Goal: Task Accomplishment & Management: Manage account settings

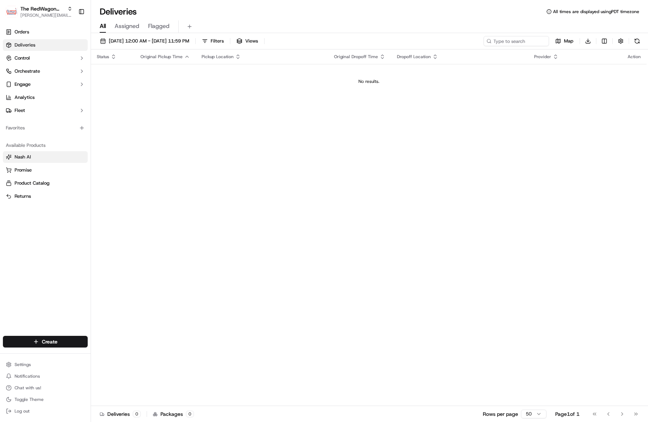
click at [22, 156] on span "Nash AI" at bounding box center [23, 157] width 16 height 7
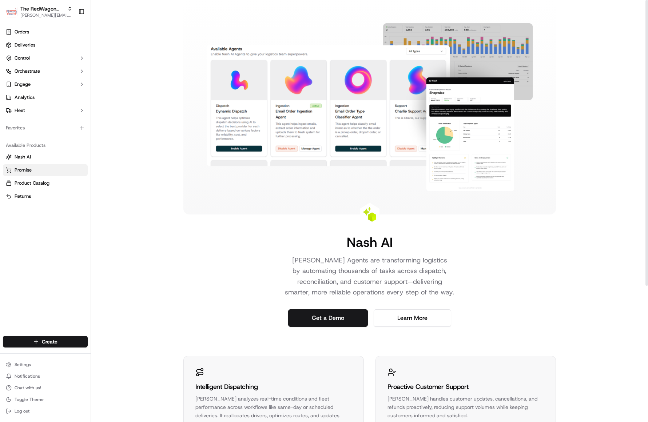
click at [27, 171] on span "Promise" at bounding box center [23, 170] width 17 height 7
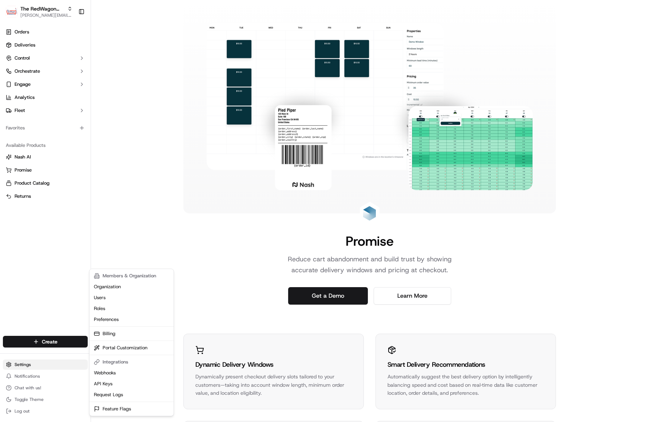
click at [23, 364] on html "The RedWagon Delivers [EMAIL_ADDRESS][DOMAIN_NAME] Toggle Sidebar Orders Delive…" at bounding box center [324, 211] width 648 height 422
click at [100, 300] on link "Users" at bounding box center [131, 297] width 81 height 11
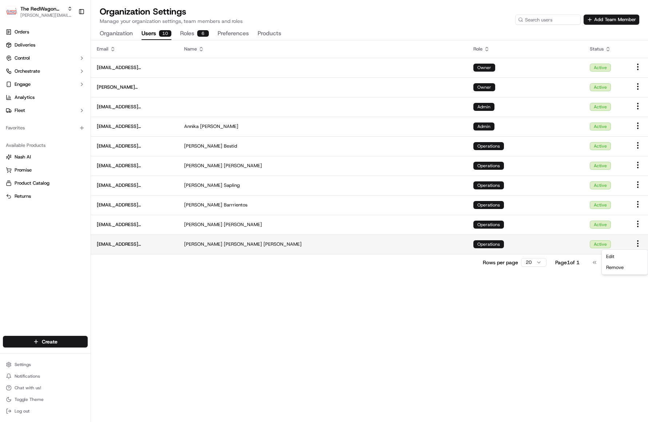
click at [637, 243] on html "The RedWagon Delivers [EMAIL_ADDRESS][DOMAIN_NAME] Toggle Sidebar Orders Delive…" at bounding box center [324, 211] width 648 height 422
click at [613, 266] on span "Remove" at bounding box center [614, 267] width 17 height 7
drag, startPoint x: 246, startPoint y: 245, endPoint x: 239, endPoint y: 245, distance: 7.3
click at [239, 245] on div "[PERSON_NAME]" at bounding box center [323, 244] width 278 height 7
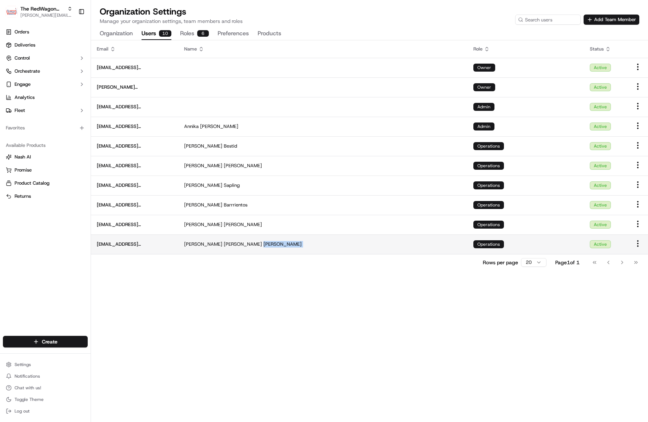
click at [239, 245] on div "[PERSON_NAME]" at bounding box center [323, 244] width 278 height 7
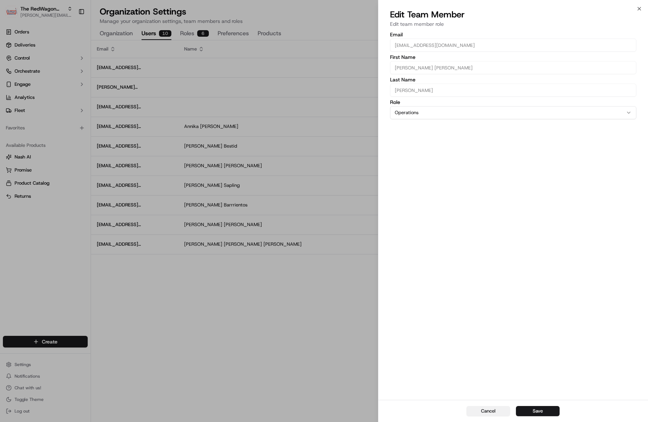
click at [499, 412] on button "Cancel" at bounding box center [488, 411] width 44 height 10
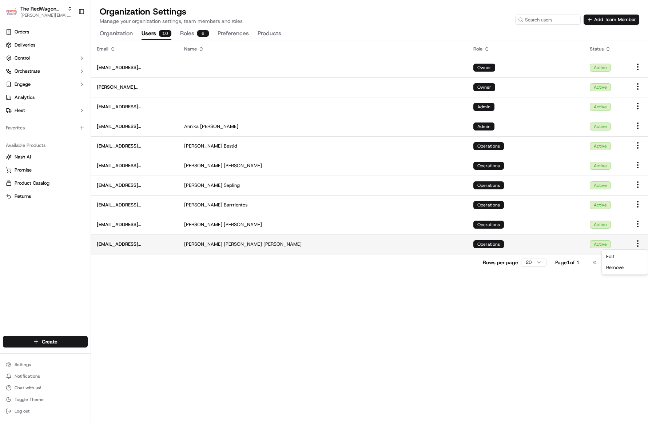
click at [637, 244] on html "The RedWagon Delivers [EMAIL_ADDRESS][DOMAIN_NAME] Toggle Sidebar Orders Delive…" at bounding box center [324, 211] width 648 height 422
click at [621, 267] on span "Remove" at bounding box center [614, 267] width 17 height 7
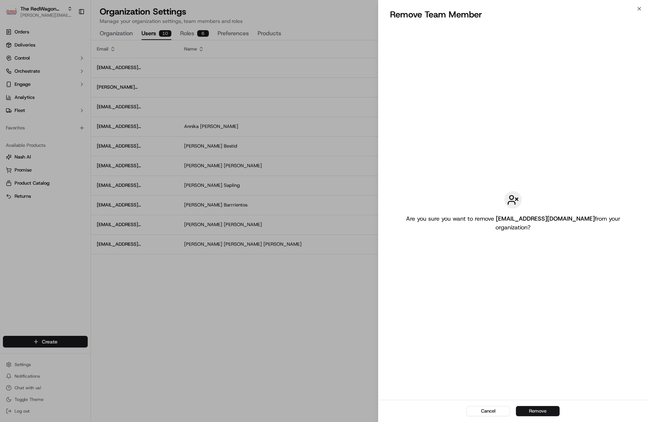
click at [542, 409] on button "Remove" at bounding box center [538, 411] width 44 height 10
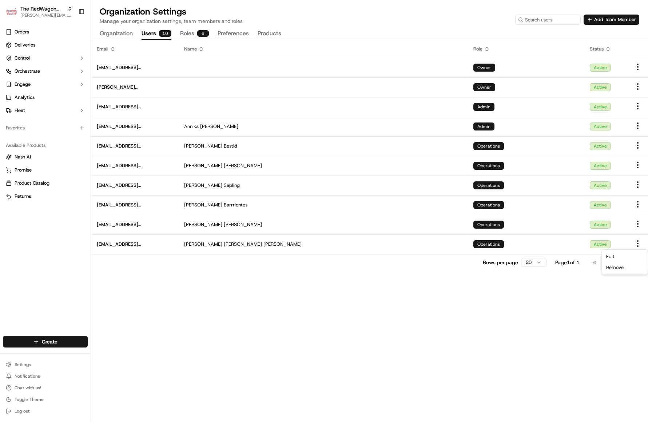
click at [565, 310] on div "Email Name Role Status [EMAIL_ADDRESS][DOMAIN_NAME] Owner Active [EMAIL_ADDRESS…" at bounding box center [369, 231] width 557 height 382
click at [592, 19] on button "Add Team Member" at bounding box center [612, 20] width 56 height 10
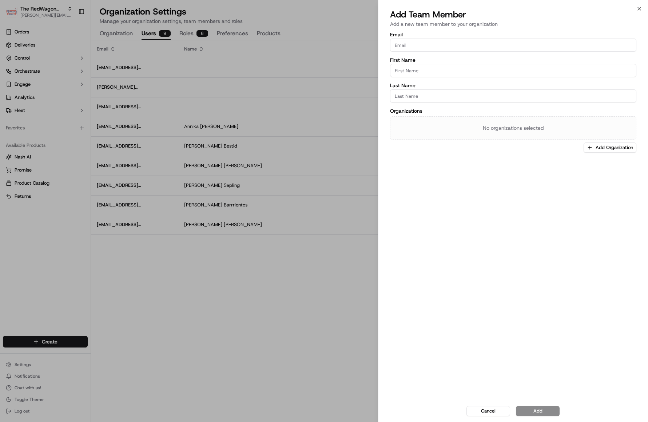
click at [436, 50] on input "Email" at bounding box center [513, 45] width 246 height 13
paste input "ericka@redwagondelivers.com"
type input "ericka@redwagondelivers.com"
click at [425, 76] on input "First Name" at bounding box center [513, 70] width 246 height 13
type input "Ericka Mae"
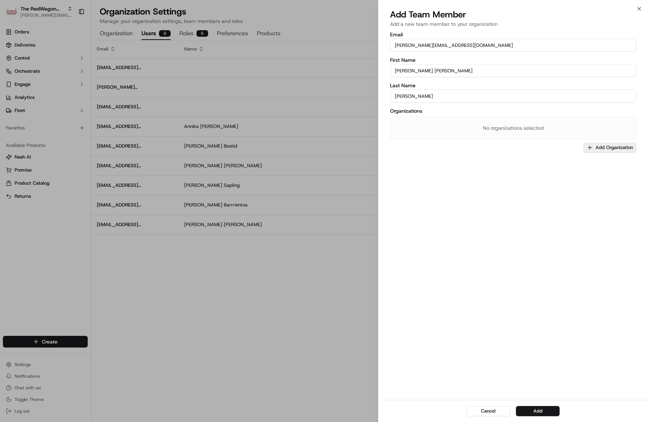
type input "[PERSON_NAME]"
click at [612, 150] on button "Add Organization" at bounding box center [610, 148] width 53 height 10
click at [580, 188] on span "The RedWagon Delivers" at bounding box center [599, 186] width 89 height 7
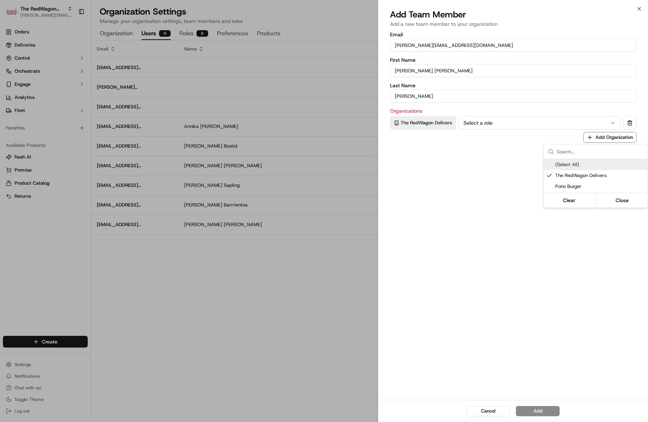
click at [490, 126] on div at bounding box center [324, 211] width 648 height 422
click at [504, 125] on button "Select a role" at bounding box center [540, 122] width 162 height 13
click at [529, 410] on button "Add" at bounding box center [538, 411] width 44 height 10
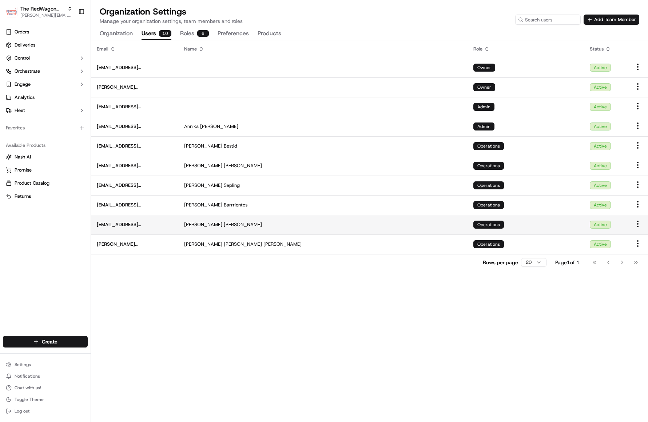
click at [641, 225] on html "The RedWagon Delivers heather@redwagondelivers.com Toggle Sidebar Orders Delive…" at bounding box center [324, 211] width 648 height 422
click at [612, 237] on span "Edit" at bounding box center [610, 237] width 8 height 7
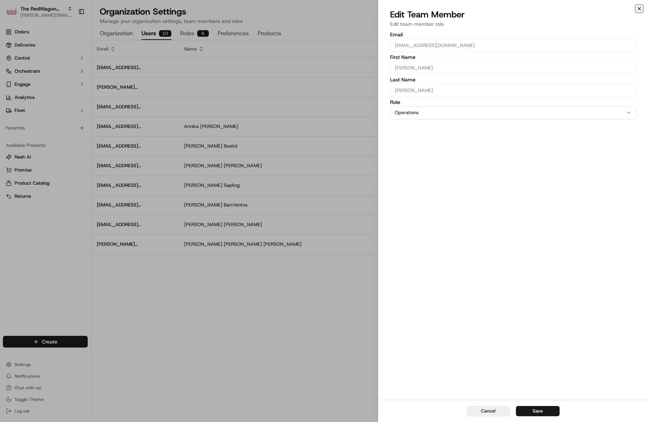
click at [639, 9] on icon "button" at bounding box center [639, 9] width 6 height 6
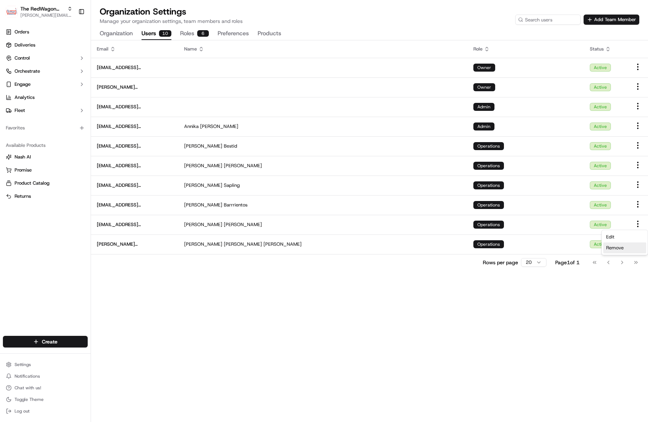
click at [621, 250] on span "Remove" at bounding box center [614, 248] width 17 height 7
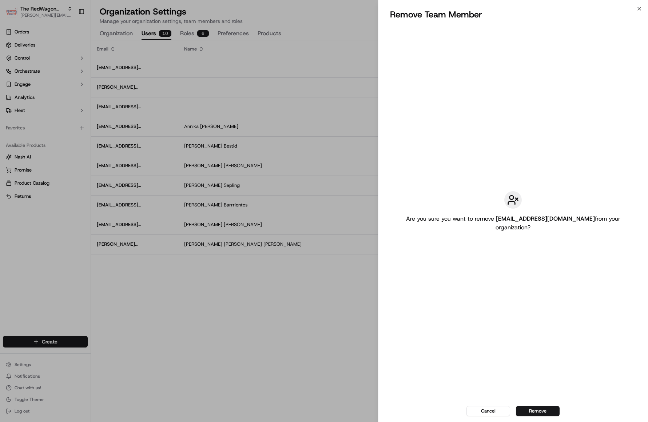
click at [542, 411] on button "Remove" at bounding box center [538, 411] width 44 height 10
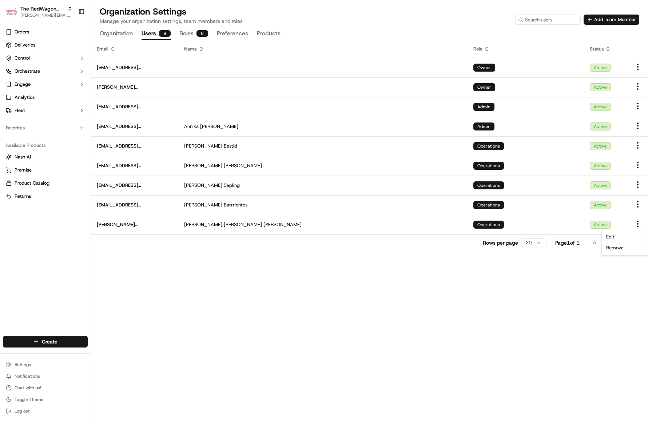
drag, startPoint x: 457, startPoint y: 330, endPoint x: 431, endPoint y: 318, distance: 28.2
click at [456, 330] on div "Email Name Role Status redwagon@usenash.com Owner Active heather@redwagondelive…" at bounding box center [369, 231] width 557 height 382
click at [600, 21] on button "Add Team Member" at bounding box center [612, 20] width 56 height 10
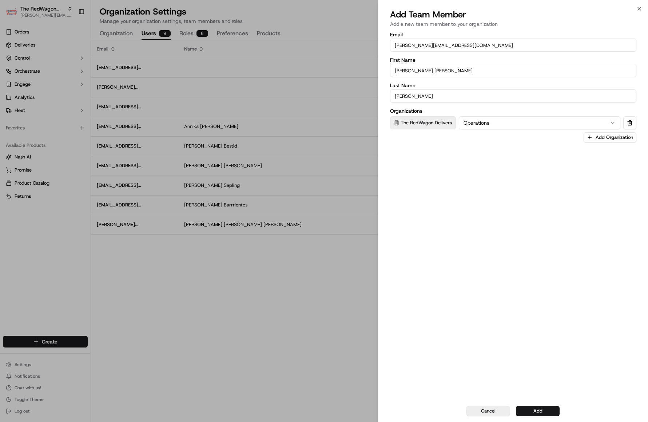
drag, startPoint x: 500, startPoint y: 410, endPoint x: 494, endPoint y: 407, distance: 7.0
click at [496, 409] on button "Cancel" at bounding box center [488, 411] width 44 height 10
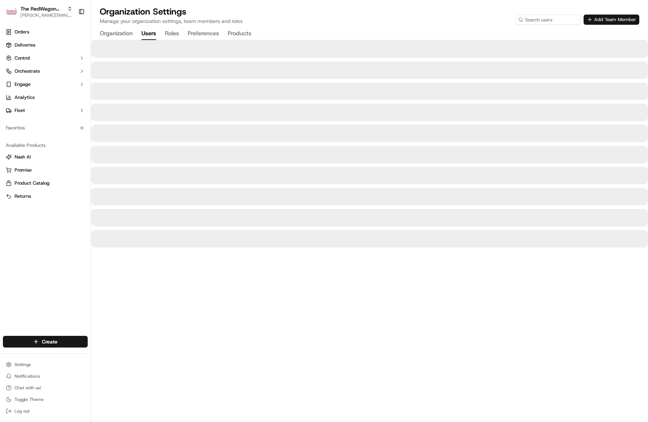
click at [594, 21] on button "Add Team Member" at bounding box center [612, 20] width 56 height 10
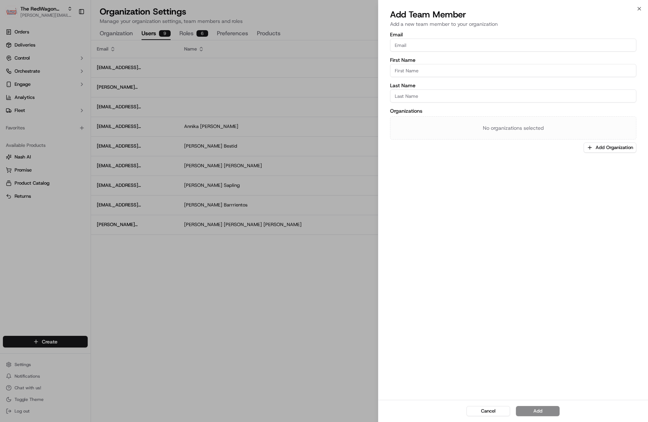
click at [521, 48] on input "Email" at bounding box center [513, 45] width 246 height 13
paste input "Dispatcherfive@redwagondelivers.com"
type input "Dispatcherfive@redwagondelivers.com"
click at [442, 69] on input "First Name" at bounding box center [513, 70] width 246 height 13
paste input "Jonathan Soriano"
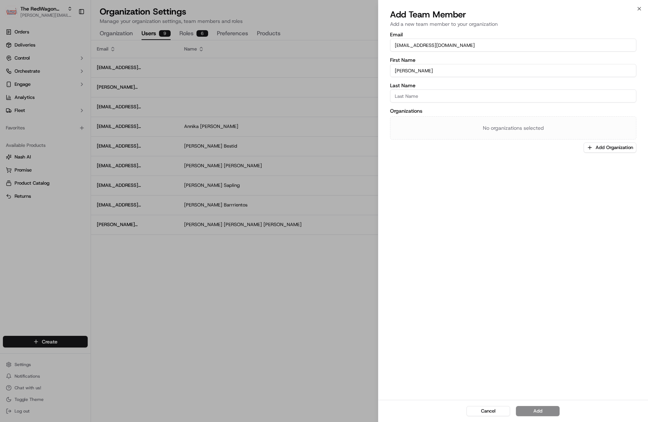
click at [423, 70] on input "Jonathan Soriano" at bounding box center [513, 70] width 246 height 13
type input "[PERSON_NAME]"
paste input "[PERSON_NAME]"
type input "[PERSON_NAME]"
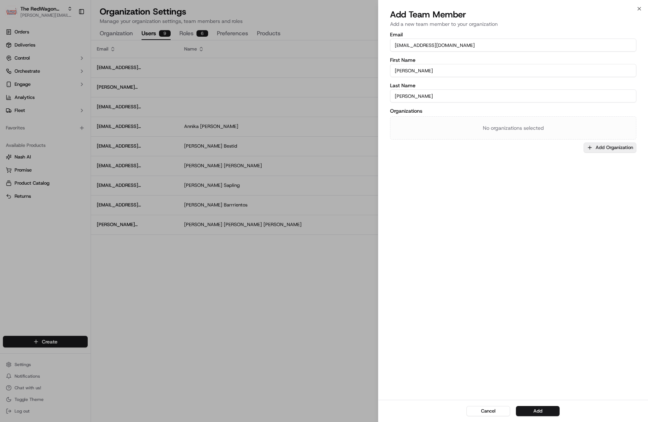
click at [614, 147] on button "Add Organization" at bounding box center [610, 148] width 53 height 10
click at [579, 187] on span "The RedWagon Delivers" at bounding box center [599, 186] width 89 height 7
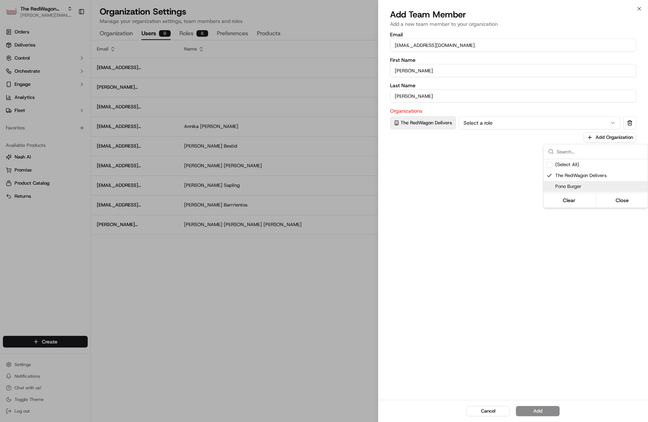
click at [483, 123] on div at bounding box center [324, 211] width 648 height 422
click at [488, 125] on button "Select a role" at bounding box center [540, 122] width 162 height 13
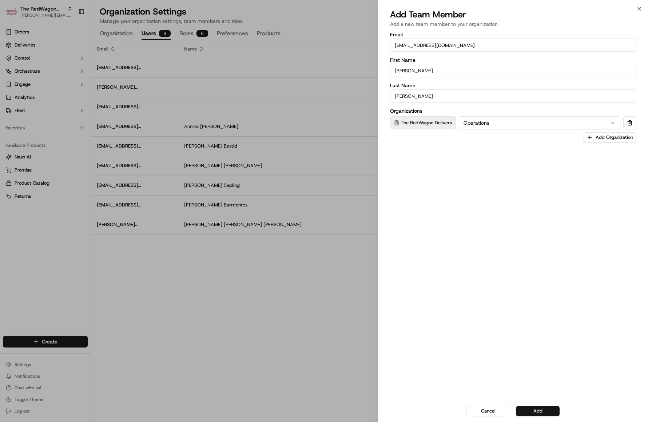
click at [534, 408] on button "Add" at bounding box center [538, 411] width 44 height 10
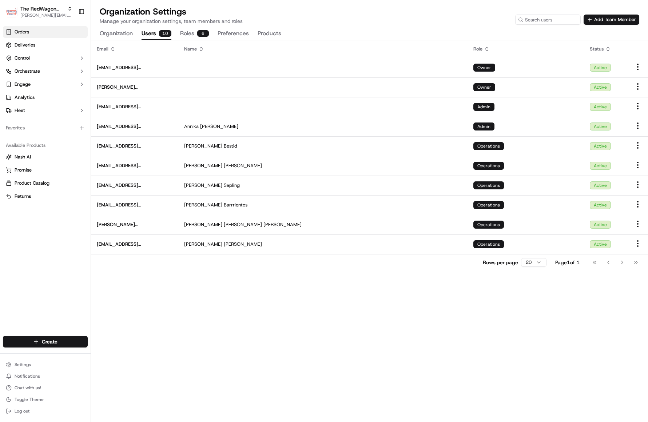
click at [21, 31] on span "Orders" at bounding box center [22, 32] width 15 height 7
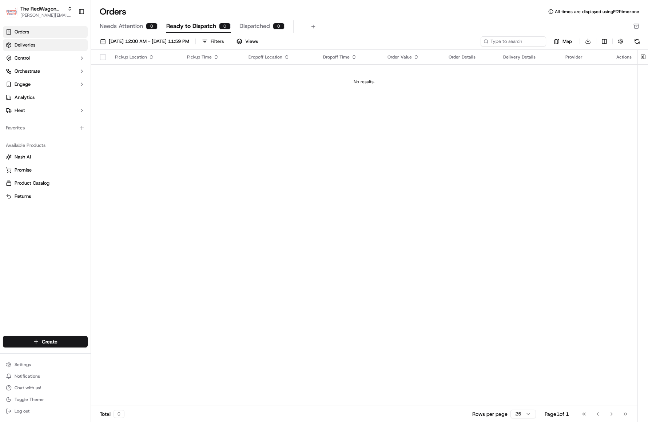
click at [33, 46] on span "Deliveries" at bounding box center [25, 45] width 21 height 7
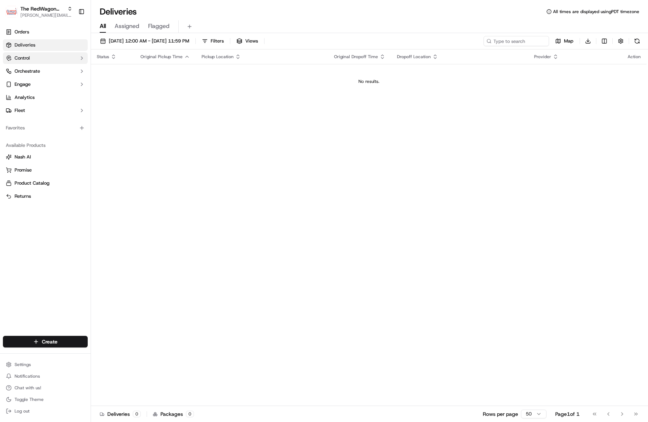
click at [38, 61] on button "Control" at bounding box center [45, 58] width 85 height 12
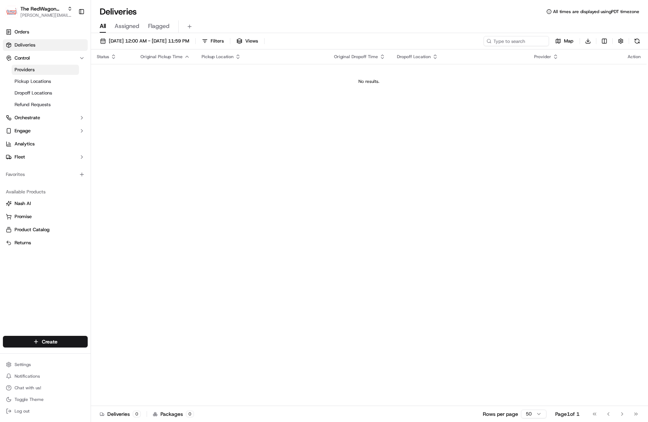
click at [34, 71] on span "Providers" at bounding box center [25, 70] width 20 height 7
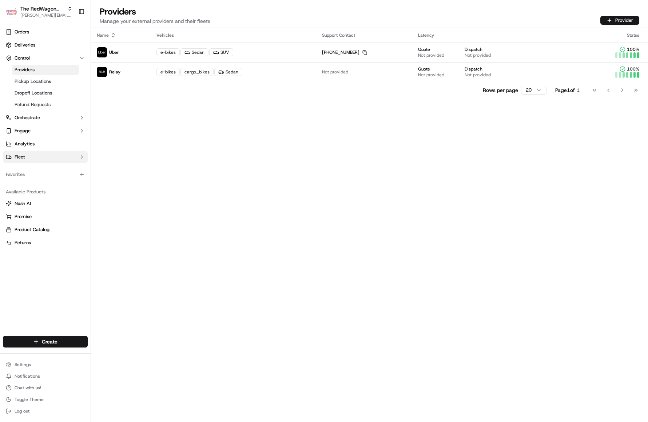
click at [26, 159] on button "Fleet" at bounding box center [45, 157] width 85 height 12
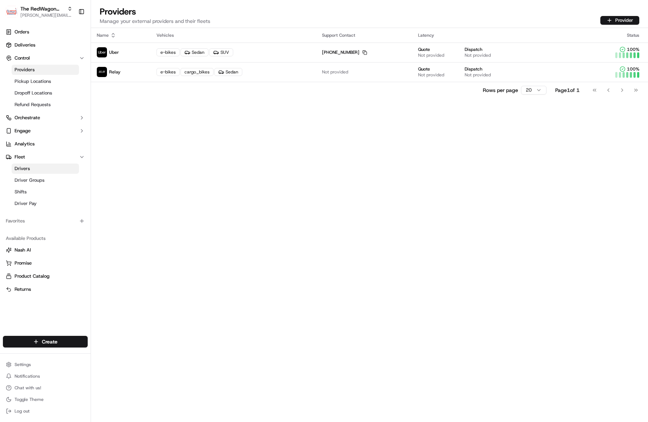
click at [26, 164] on link "Drivers" at bounding box center [45, 169] width 67 height 10
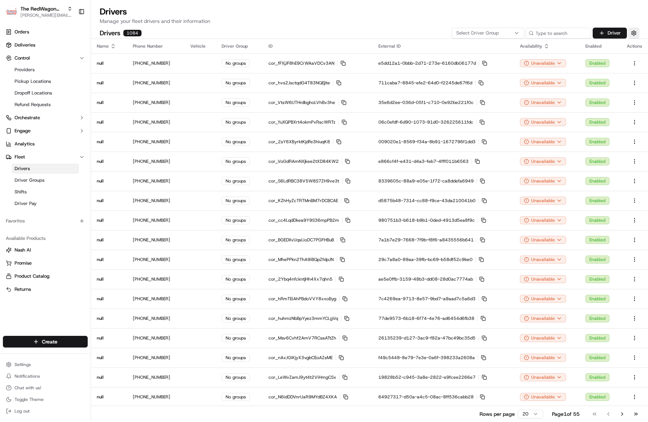
click at [633, 32] on button "button" at bounding box center [633, 33] width 11 height 11
click at [635, 51] on button "button" at bounding box center [636, 48] width 13 height 7
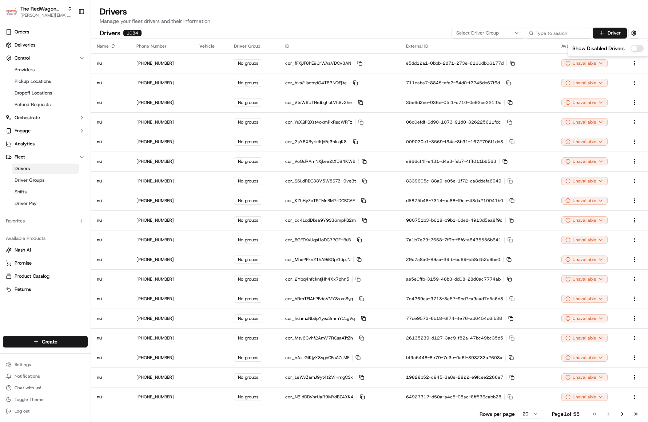
click at [635, 50] on button "button" at bounding box center [636, 48] width 13 height 7
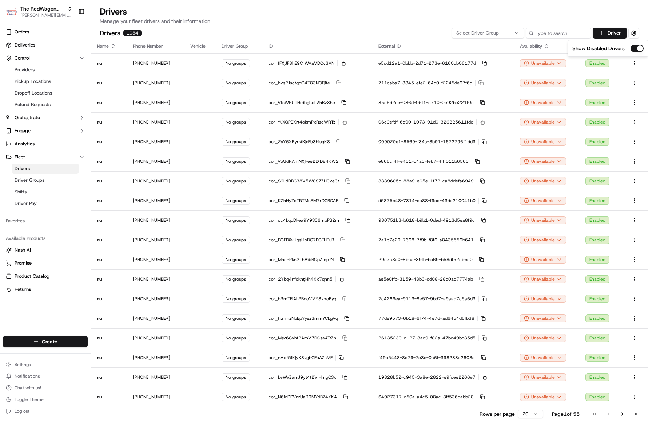
click at [635, 50] on button "button" at bounding box center [636, 48] width 13 height 7
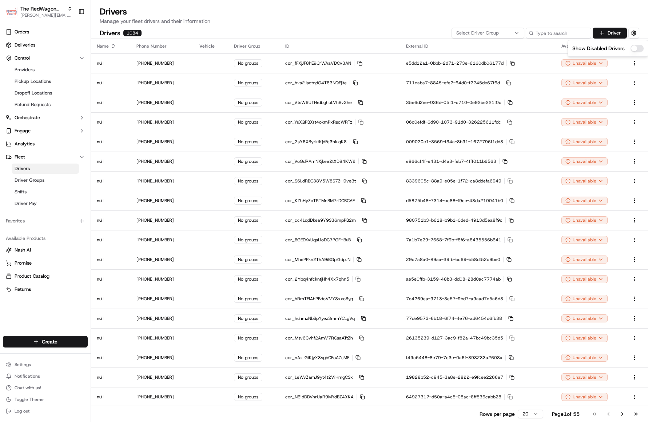
click at [635, 50] on button "button" at bounding box center [636, 48] width 13 height 7
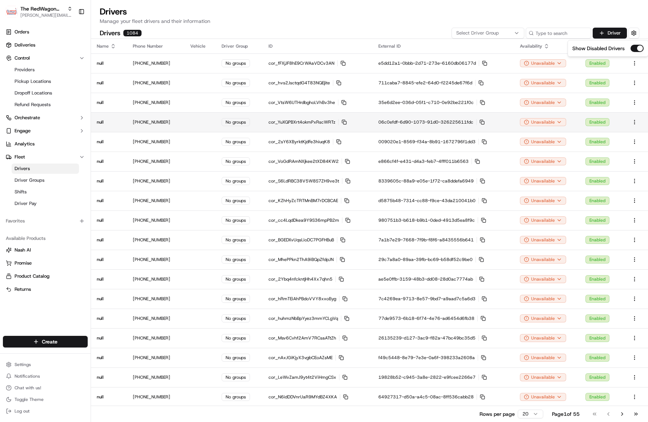
scroll to position [40, 0]
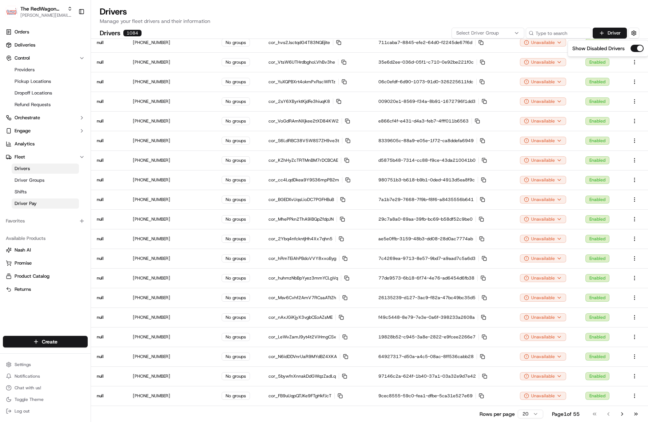
click at [26, 203] on span "Driver Pay" at bounding box center [26, 203] width 22 height 7
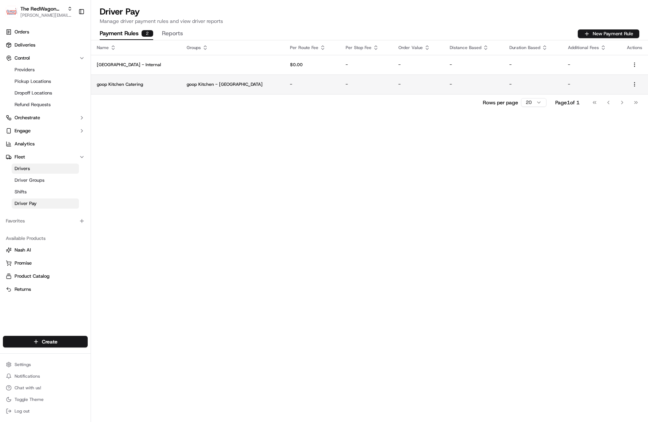
click at [215, 86] on p "goop Kitchen - Los Angeles" at bounding box center [233, 84] width 92 height 6
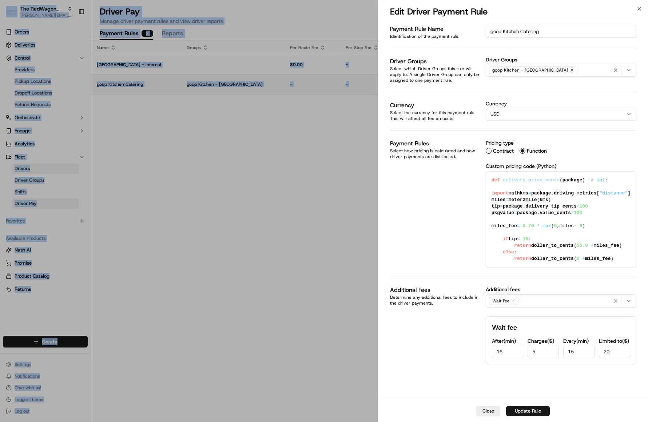
click at [215, 86] on div at bounding box center [324, 211] width 648 height 422
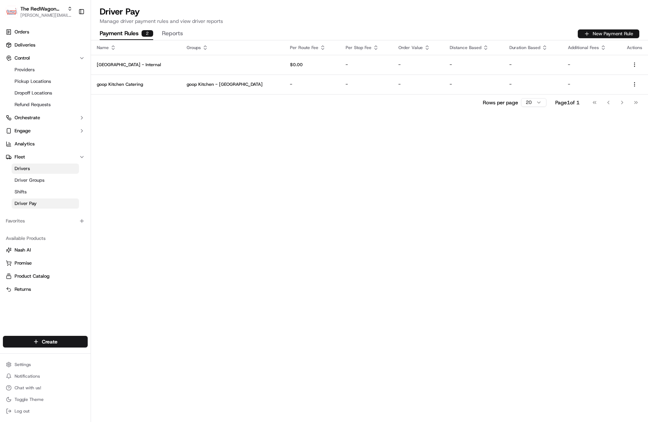
click at [608, 36] on button "New Payment Rule" at bounding box center [608, 33] width 61 height 9
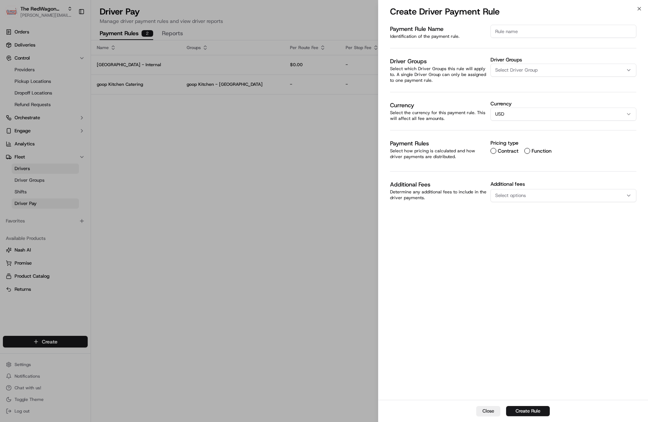
click at [514, 29] on input at bounding box center [563, 31] width 146 height 13
type input "Reno"
click at [509, 72] on span "Select Driver Group" at bounding box center [516, 70] width 43 height 7
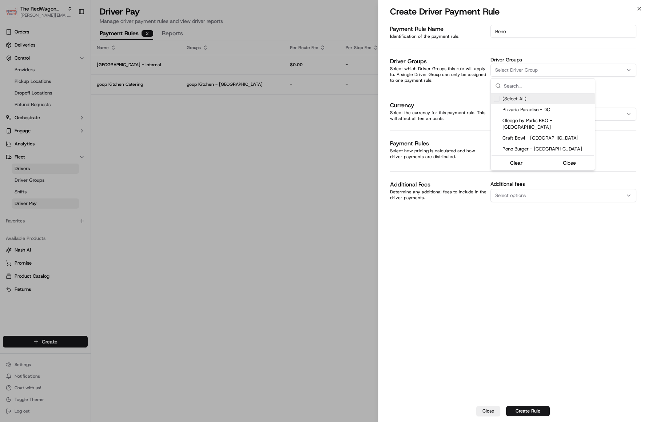
click at [467, 60] on div at bounding box center [324, 211] width 648 height 422
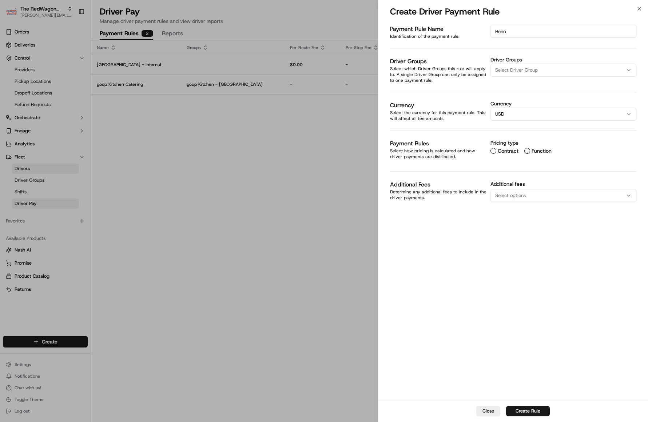
click at [522, 69] on span "Select Driver Group" at bounding box center [516, 70] width 43 height 7
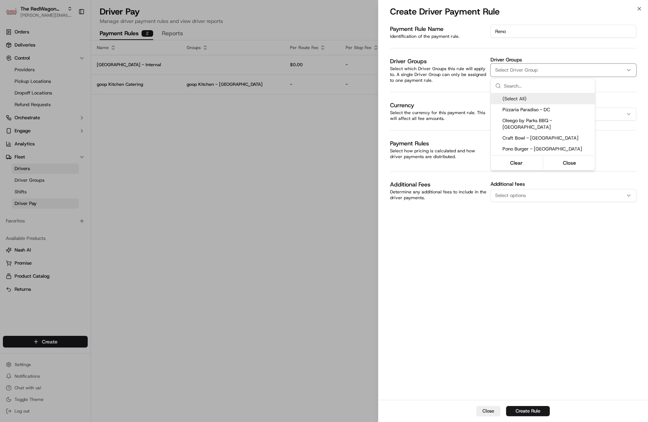
click at [402, 71] on div at bounding box center [324, 211] width 648 height 422
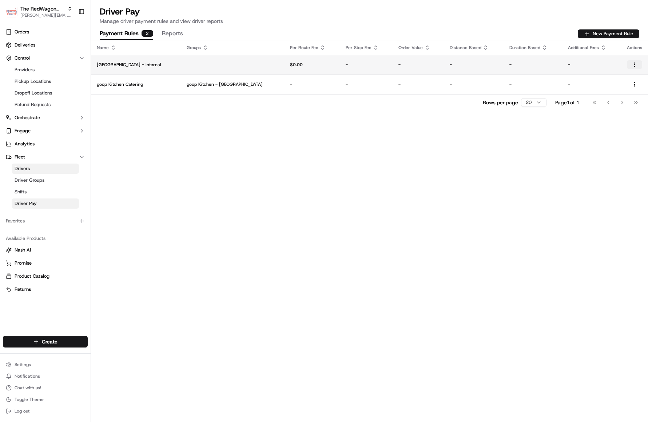
click at [634, 65] on html "The RedWagon Delivers heather@redwagondelivers.com Toggle Sidebar Orders Delive…" at bounding box center [324, 211] width 648 height 422
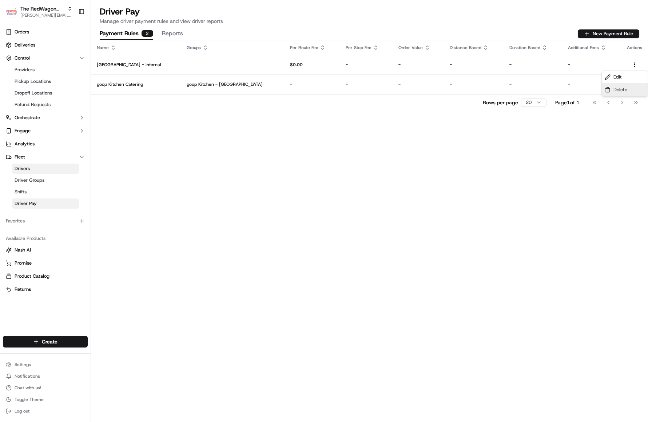
click at [618, 90] on span "Delete" at bounding box center [620, 90] width 14 height 7
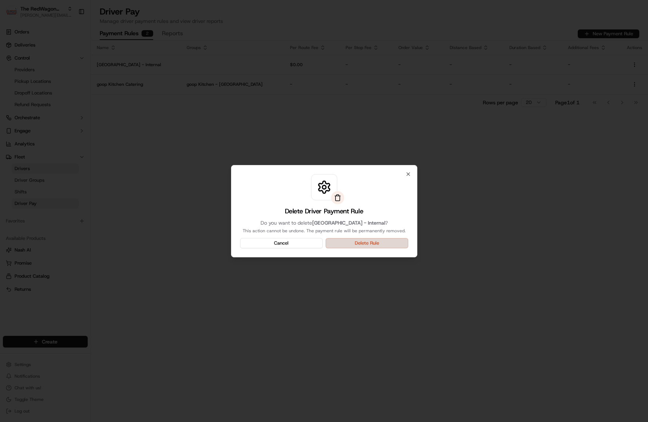
click at [367, 245] on button "Delete Rule" at bounding box center [367, 243] width 83 height 10
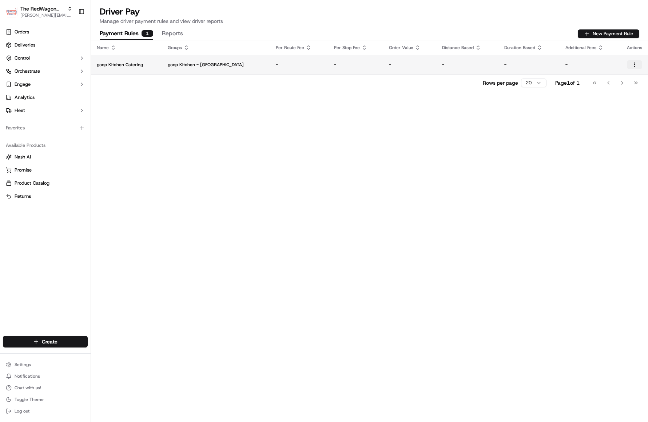
click at [633, 63] on html "The RedWagon Delivers [EMAIL_ADDRESS][DOMAIN_NAME] Toggle Sidebar Orders Delive…" at bounding box center [324, 211] width 648 height 422
click at [350, 159] on html "The RedWagon Delivers heather@redwagondelivers.com Toggle Sidebar Orders Delive…" at bounding box center [324, 211] width 648 height 422
click at [84, 111] on icon "button" at bounding box center [82, 111] width 6 height 6
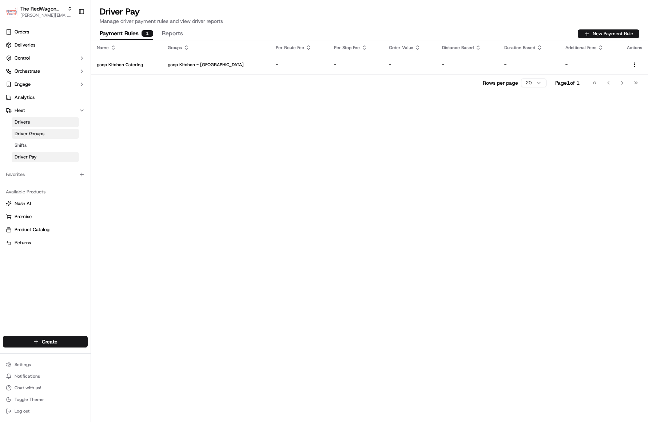
click at [27, 132] on span "Driver Groups" at bounding box center [30, 134] width 30 height 7
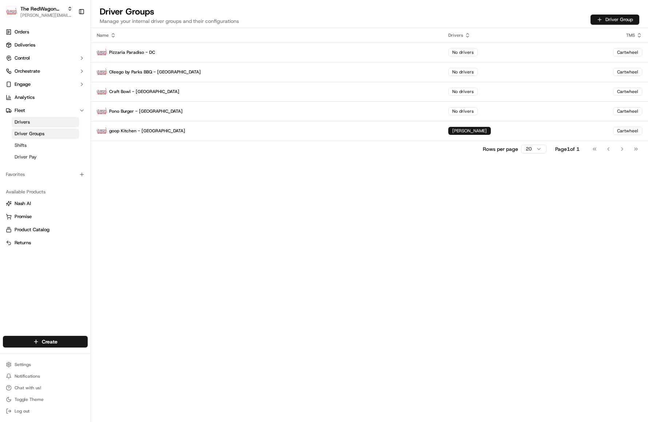
click at [620, 19] on button "Driver Group" at bounding box center [614, 20] width 49 height 10
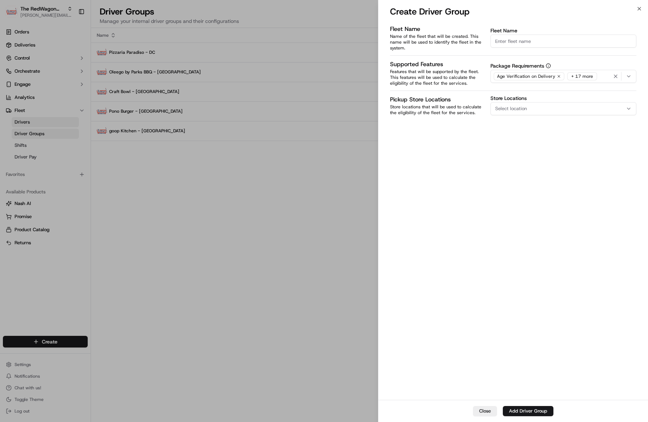
click at [568, 43] on input "Fleet Name" at bounding box center [563, 41] width 146 height 13
click at [521, 109] on span "Select location" at bounding box center [511, 108] width 32 height 7
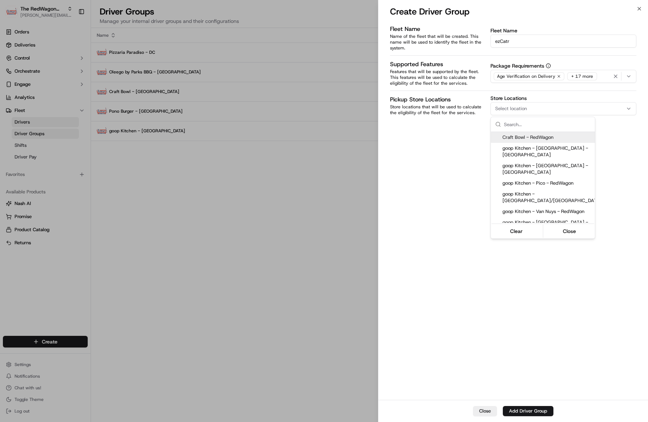
click at [446, 155] on div at bounding box center [324, 211] width 648 height 422
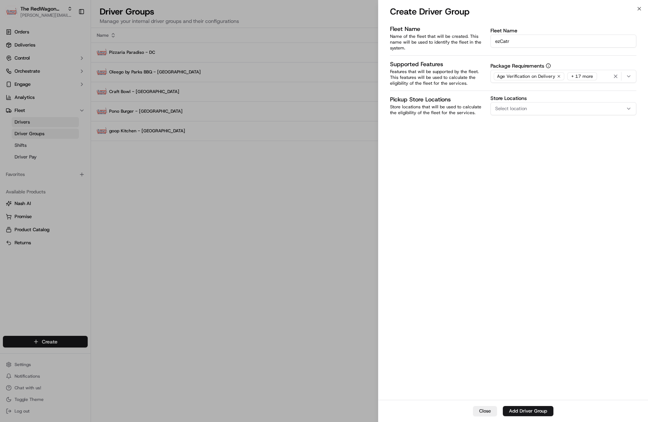
click at [508, 40] on input "ezCatr" at bounding box center [563, 41] width 146 height 13
type input "ezCater"
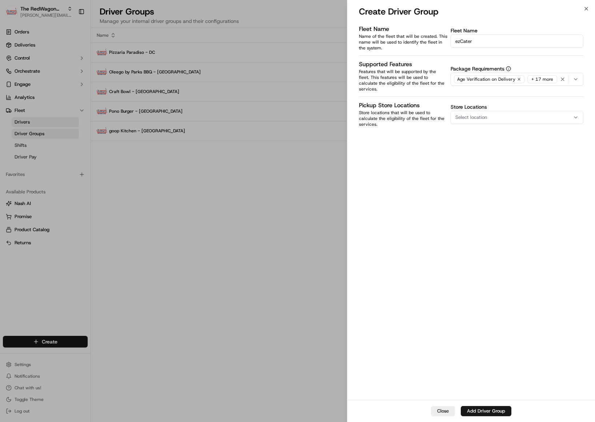
click at [122, 171] on div at bounding box center [297, 211] width 595 height 422
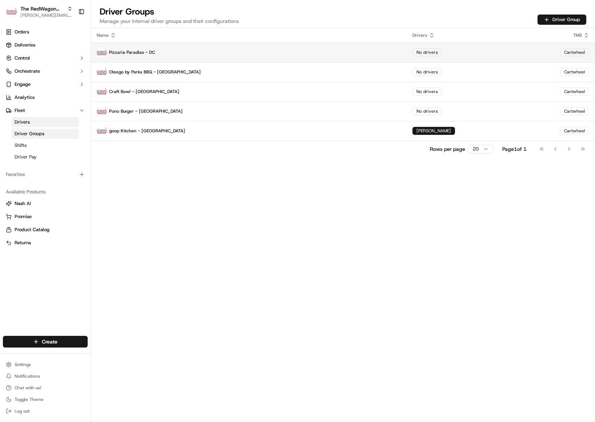
click at [152, 52] on p "Pizzaria Paradiso - DC" at bounding box center [249, 52] width 304 height 10
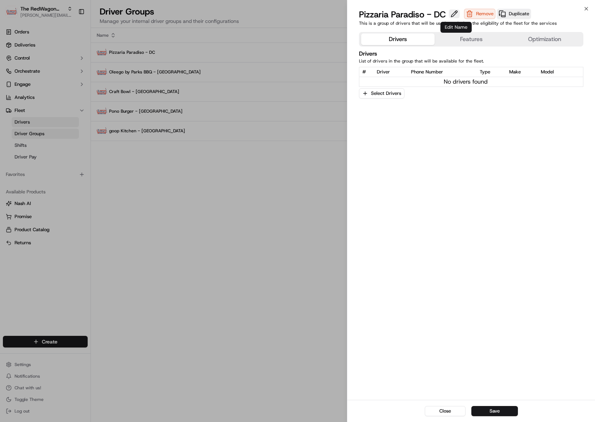
click at [454, 15] on button at bounding box center [454, 13] width 11 height 9
click at [363, 14] on input "Pizzaria Paradiso - DC" at bounding box center [416, 15] width 114 height 12
drag, startPoint x: 415, startPoint y: 14, endPoint x: 370, endPoint y: 14, distance: 44.7
click at [370, 14] on input "RedWagon - Pizzaria Paradiso - DC" at bounding box center [416, 15] width 114 height 12
click at [419, 14] on input "RedWagon - Pizzaria Paradiso - DC" at bounding box center [416, 15] width 114 height 12
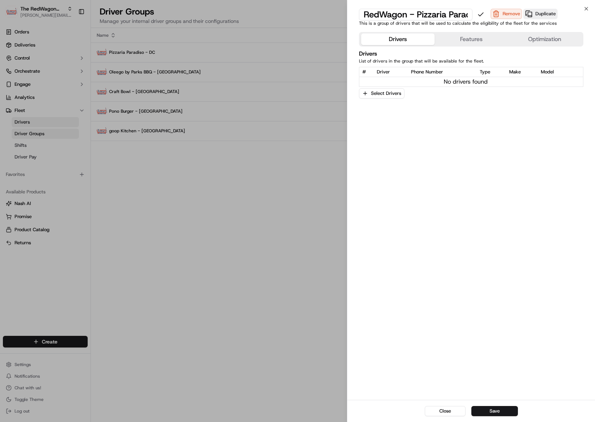
drag, startPoint x: 418, startPoint y: 14, endPoint x: 327, endPoint y: 12, distance: 91.3
click at [327, 12] on body "The RedWagon Delivers heather@redwagondelivers.com Toggle Sidebar Orders Delive…" at bounding box center [297, 211] width 595 height 422
click at [374, 19] on input "RedWagon - Pizzaria Paradiso - DC" at bounding box center [416, 15] width 114 height 12
drag, startPoint x: 368, startPoint y: 15, endPoint x: 407, endPoint y: 13, distance: 39.7
click at [407, 13] on input "RedWagon - Pizzaria Paradiso - DC" at bounding box center [416, 15] width 114 height 12
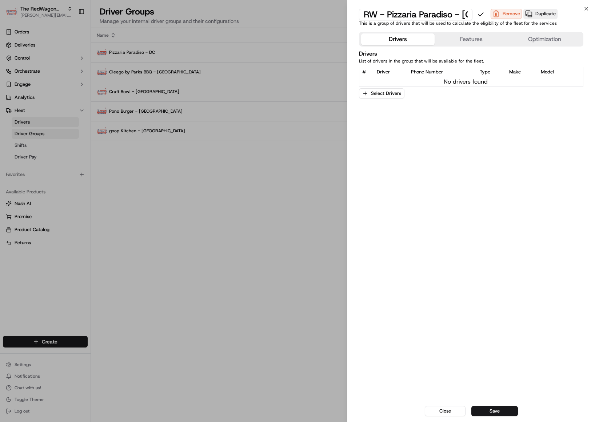
drag, startPoint x: 387, startPoint y: 13, endPoint x: 361, endPoint y: 13, distance: 26.2
click at [361, 13] on input "RW - Pizzaria Paradiso - DC" at bounding box center [416, 15] width 114 height 12
click at [387, 14] on input "RW - Pizzaria Paradiso - DC" at bounding box center [416, 15] width 114 height 12
type input "RW-Pizzaria Paradiso - DC"
click at [486, 409] on button "Save" at bounding box center [494, 411] width 47 height 10
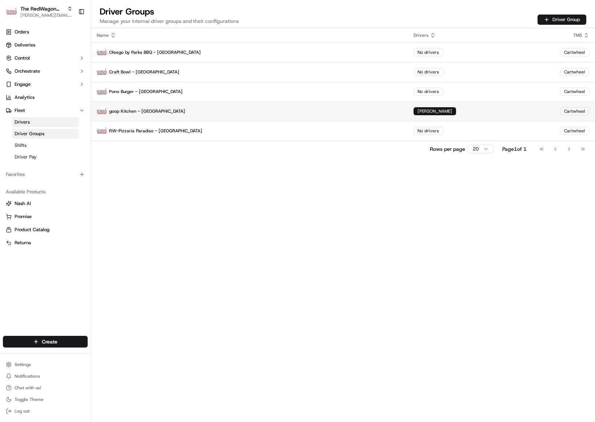
click at [168, 110] on p "goop Kitchen - Los Angeles" at bounding box center [249, 111] width 305 height 10
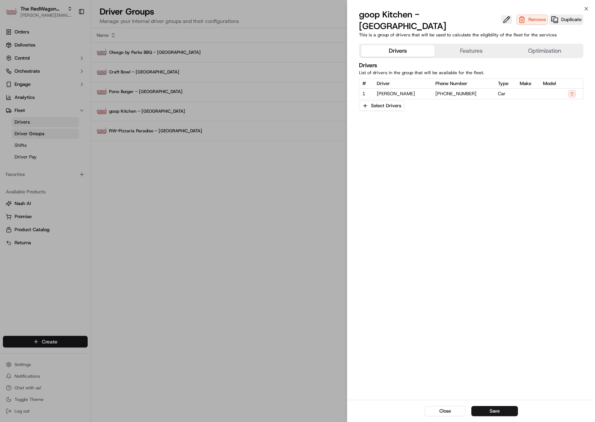
click at [501, 15] on button at bounding box center [506, 19] width 11 height 9
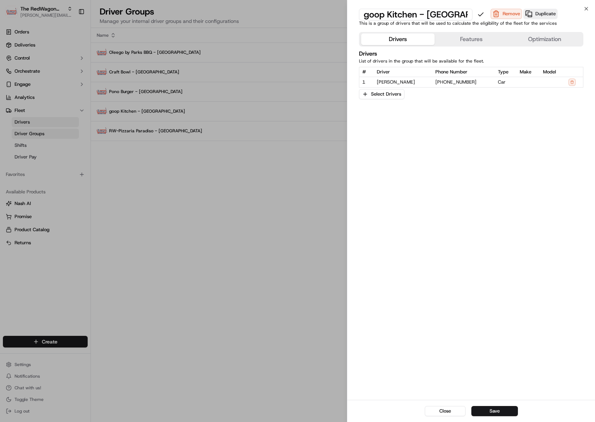
type input "RW-goop Kitchen - Los Angeles"
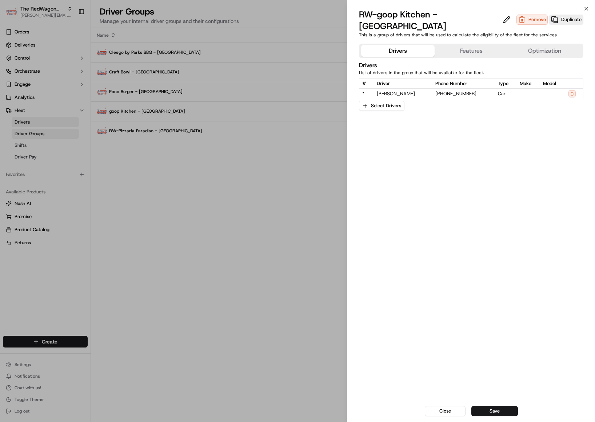
click at [494, 409] on button "Save" at bounding box center [494, 411] width 47 height 10
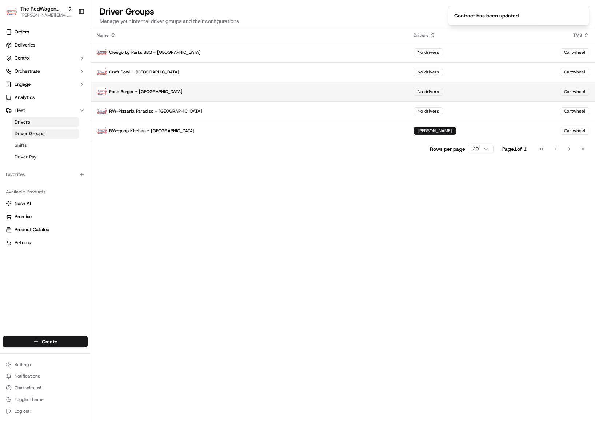
click at [140, 93] on p "Pono Burger - Los Angeles" at bounding box center [249, 92] width 305 height 10
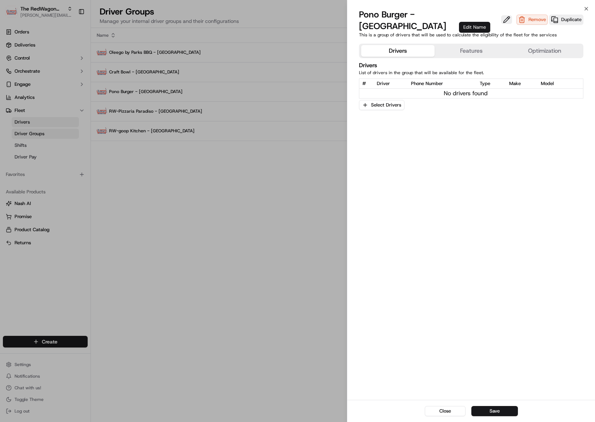
click at [501, 15] on button at bounding box center [506, 19] width 11 height 9
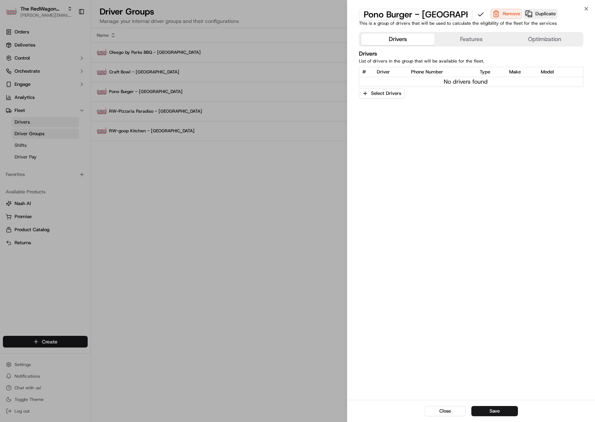
type input "RW-Pono Burger - Los Angeles"
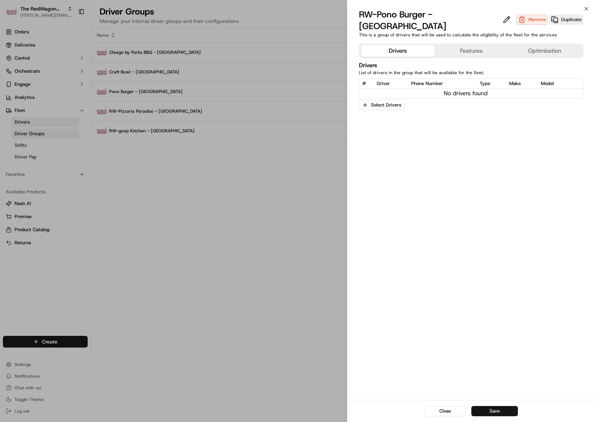
click at [492, 415] on button "Save" at bounding box center [494, 411] width 47 height 10
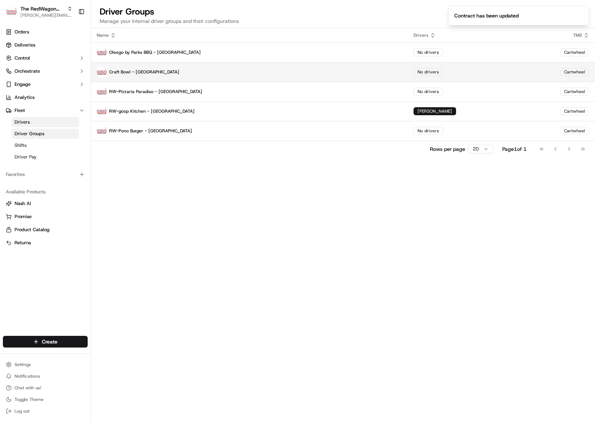
click at [138, 73] on p "Craft Bowl - Los Angeles" at bounding box center [249, 72] width 305 height 10
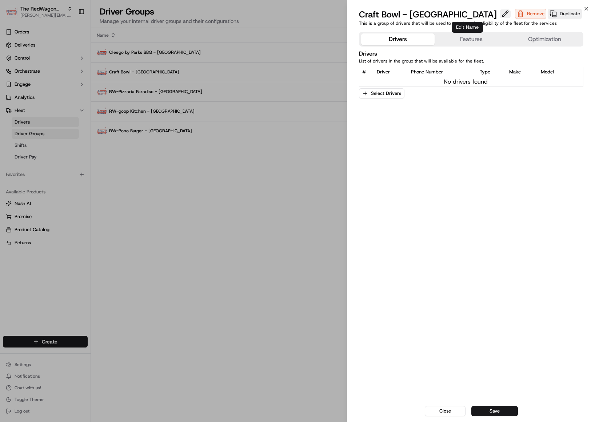
click at [500, 14] on button at bounding box center [505, 13] width 11 height 9
click at [366, 15] on input "Craft Bowl - Los Angeles" at bounding box center [416, 15] width 114 height 12
type input "RW-Craft Bowl - Los Angeles"
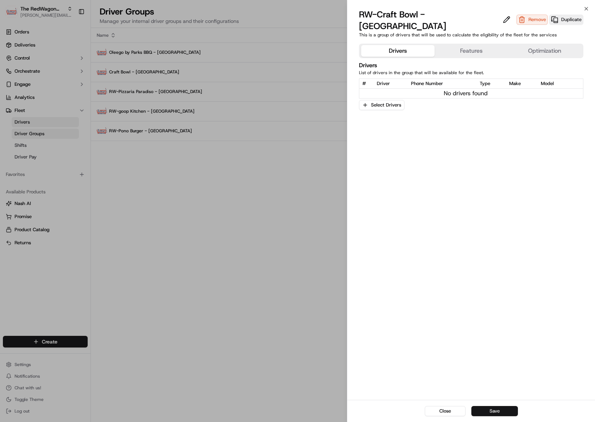
click at [514, 412] on button "Save" at bounding box center [494, 411] width 47 height 10
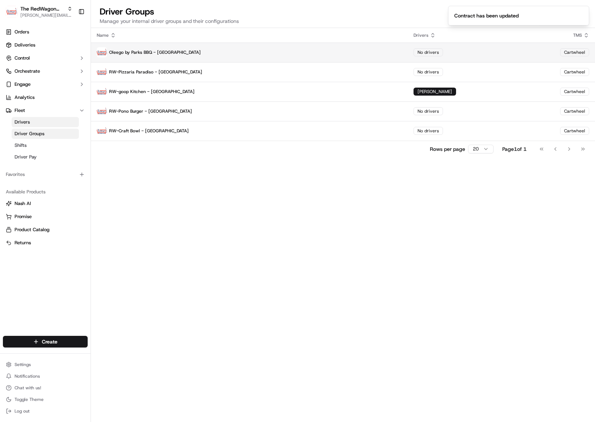
click at [127, 54] on p "Oleego by Parks BBQ - Los Angeles" at bounding box center [249, 52] width 305 height 10
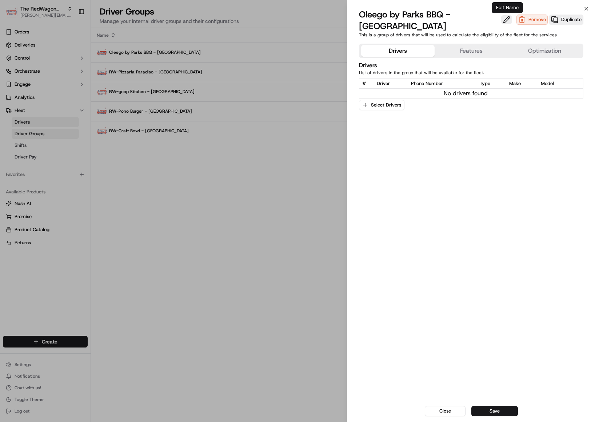
click at [505, 20] on button at bounding box center [506, 19] width 11 height 9
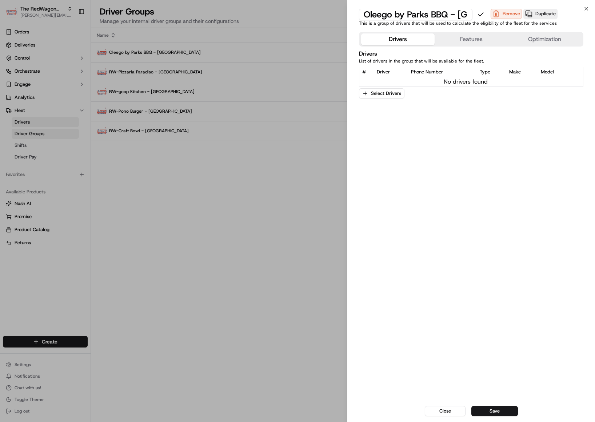
scroll to position [0, 38]
click at [373, 13] on input "Oleego by Parks BBQ - Los Angeles" at bounding box center [416, 15] width 114 height 12
type input "RW-Oleego by Parks BBQ - Los Angeles"
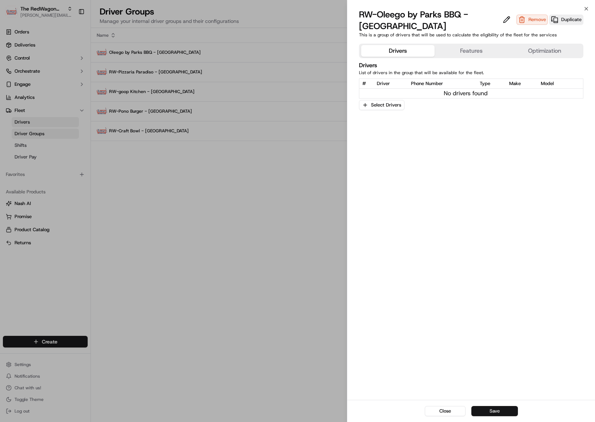
click at [495, 413] on button "Save" at bounding box center [494, 411] width 47 height 10
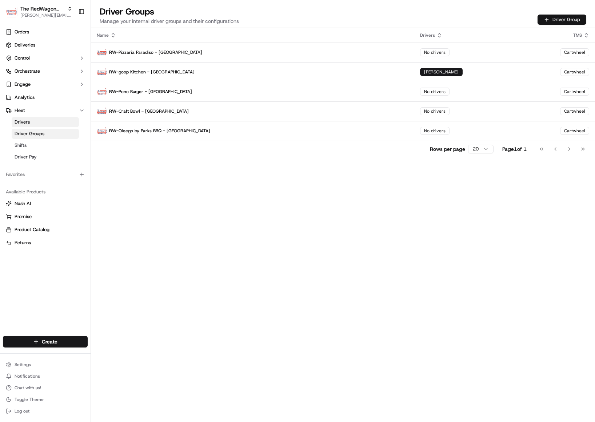
click at [548, 18] on button "Driver Group" at bounding box center [562, 20] width 49 height 10
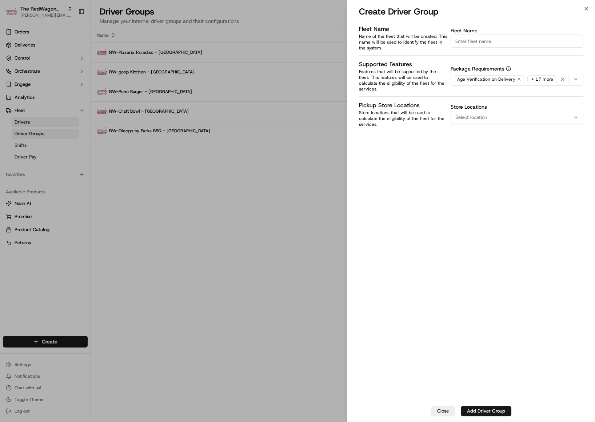
click at [480, 43] on input "Fleet Name" at bounding box center [517, 41] width 133 height 13
type input "ezCater - Ann Arbor"
click at [482, 114] on span "Select location" at bounding box center [471, 117] width 32 height 7
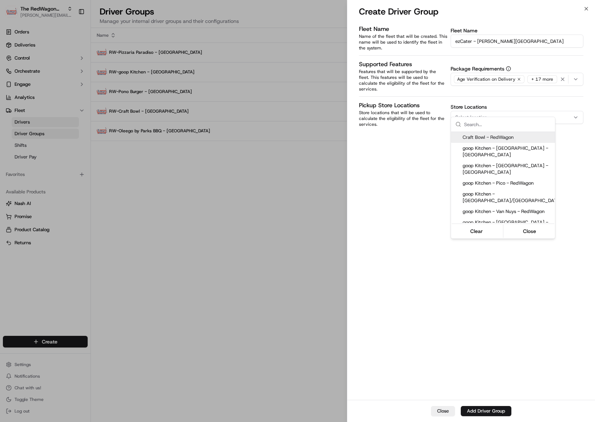
click at [411, 180] on div at bounding box center [297, 211] width 595 height 422
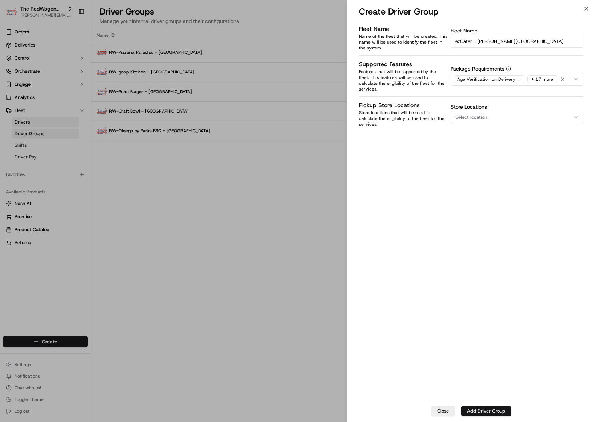
click at [484, 409] on button "Add Driver Group" at bounding box center [486, 411] width 51 height 10
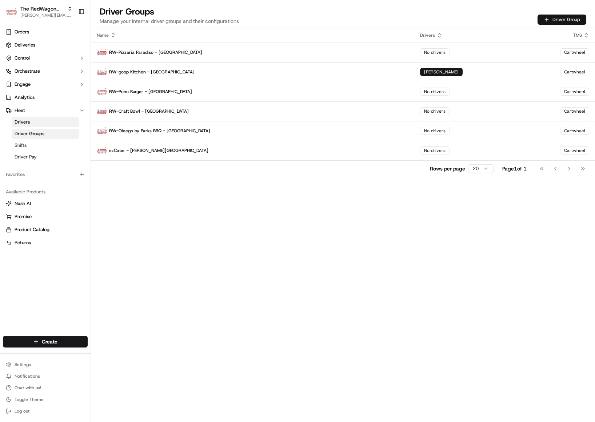
click at [558, 19] on button "Driver Group" at bounding box center [562, 20] width 49 height 10
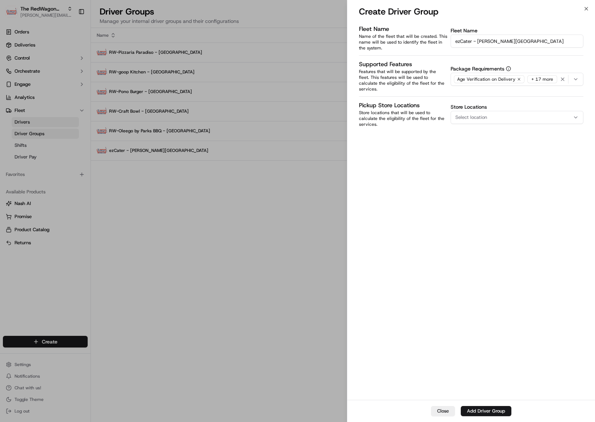
drag, startPoint x: 507, startPoint y: 42, endPoint x: 477, endPoint y: 43, distance: 30.2
click at [477, 43] on input "ezCater - Ann Arbor" at bounding box center [517, 41] width 133 height 13
type input "ezCater - Baltimore"
click at [486, 413] on button "Add Driver Group" at bounding box center [486, 411] width 51 height 10
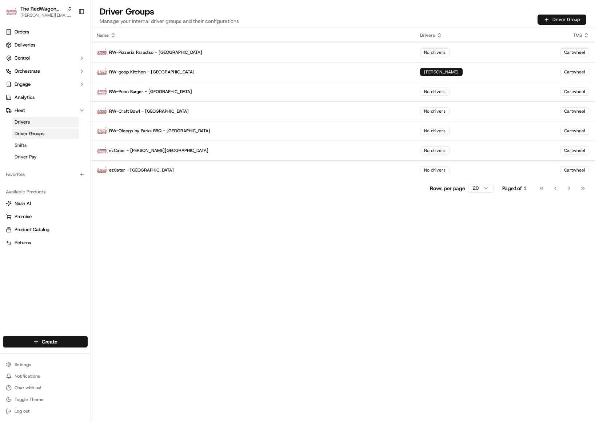
click at [564, 19] on button "Driver Group" at bounding box center [562, 20] width 49 height 10
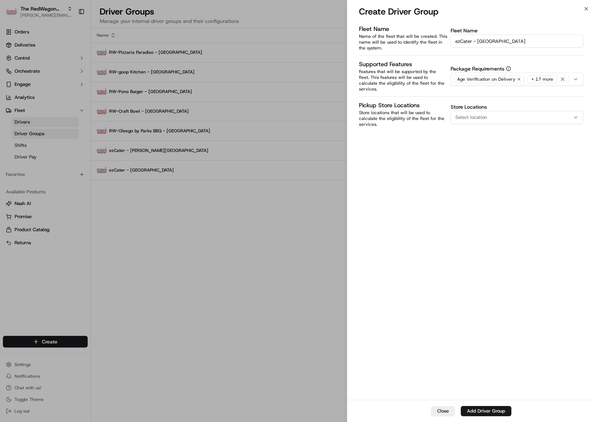
click at [485, 39] on input "ezCater - Baltimore" at bounding box center [517, 41] width 133 height 13
type input "ezCater - Boston"
click at [494, 412] on button "Add Driver Group" at bounding box center [486, 411] width 51 height 10
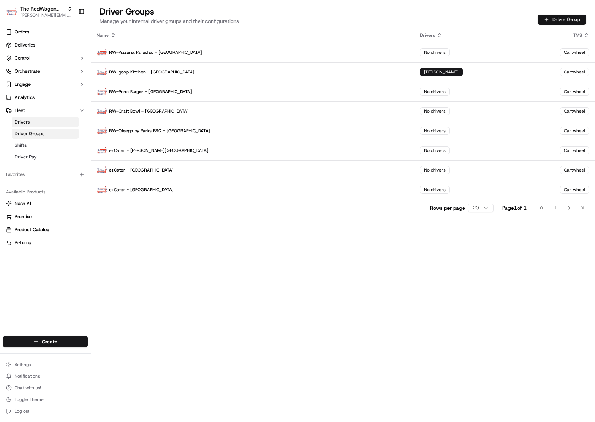
click at [565, 22] on button "Driver Group" at bounding box center [562, 20] width 49 height 10
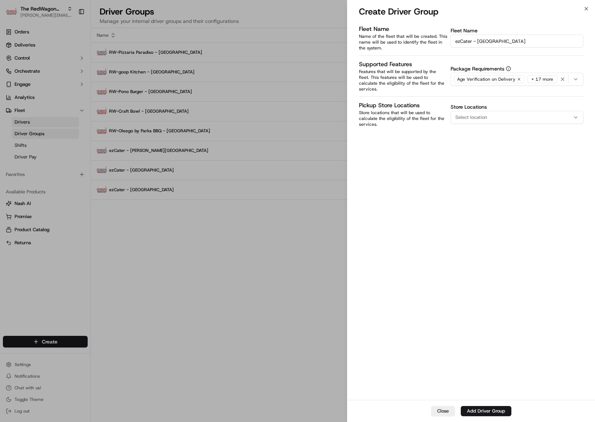
click at [494, 40] on input "ezCater - Boston" at bounding box center [517, 41] width 133 height 13
type input "ezCater - Chicago"
click at [488, 409] on button "Add Driver Group" at bounding box center [486, 411] width 51 height 10
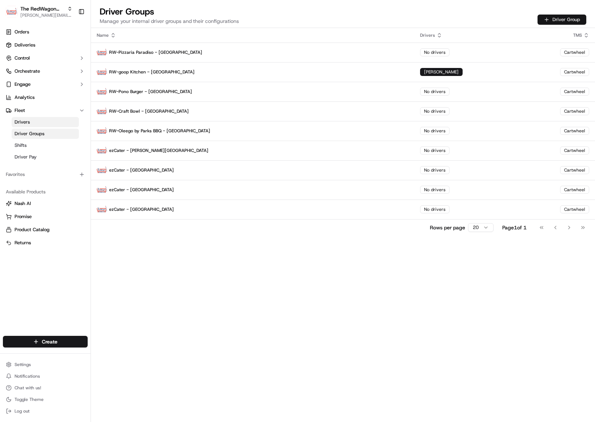
click at [559, 18] on button "Driver Group" at bounding box center [562, 20] width 49 height 10
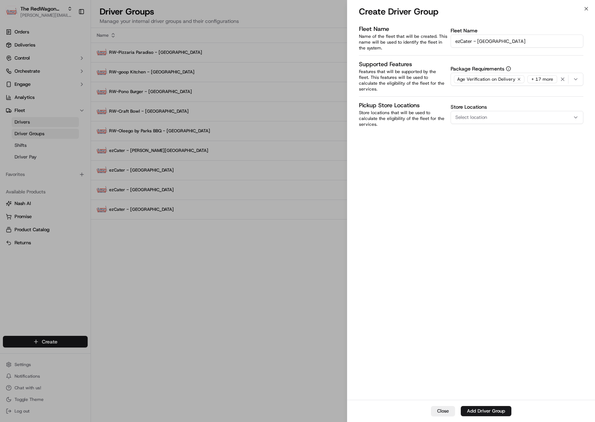
click at [489, 44] on input "ezCater - Chicago" at bounding box center [517, 41] width 133 height 13
type input "ezCater - Dallas-Fort Worth"
click at [491, 415] on button "Add Driver Group" at bounding box center [486, 411] width 51 height 10
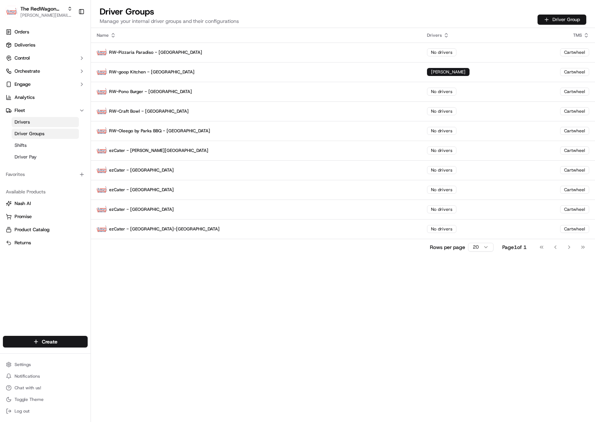
click at [556, 20] on button "Driver Group" at bounding box center [562, 20] width 49 height 10
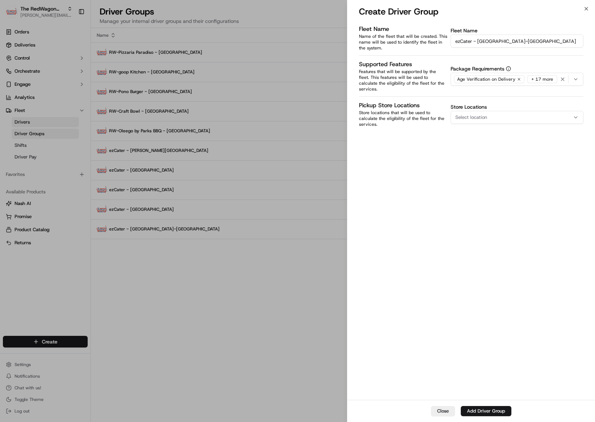
click at [487, 42] on input "ezCater - Dallas-Fort Worth" at bounding box center [517, 41] width 133 height 13
drag, startPoint x: 479, startPoint y: 41, endPoint x: 521, endPoint y: 40, distance: 41.9
click at [521, 40] on input "ezCater - Dallas-Fort Worth" at bounding box center [517, 41] width 133 height 13
type input "ezCater - DC-Maryland-Virginia"
click at [484, 407] on button "Add Driver Group" at bounding box center [486, 411] width 51 height 10
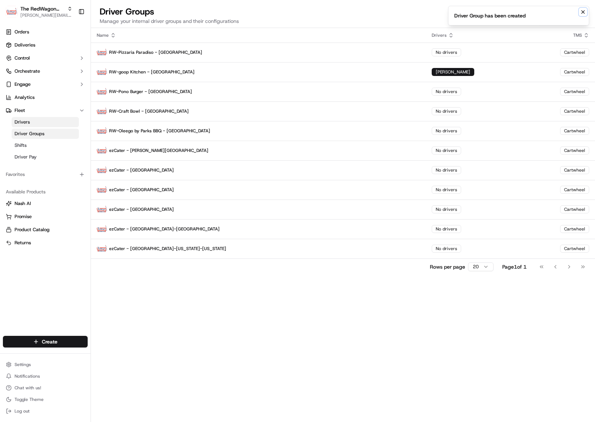
click at [585, 11] on icon "Notifications (F8)" at bounding box center [583, 12] width 6 height 6
click at [559, 19] on button "Driver Group" at bounding box center [562, 20] width 49 height 10
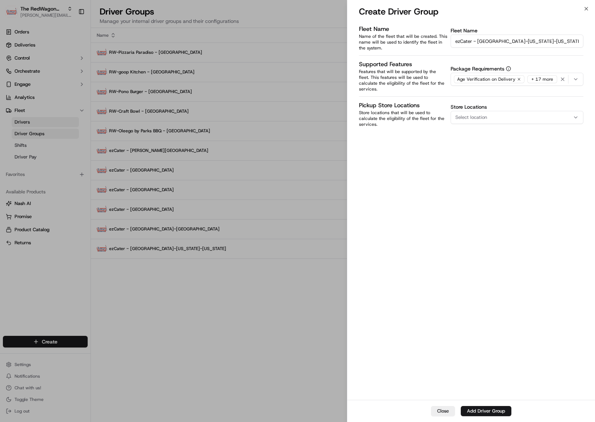
drag, startPoint x: 477, startPoint y: 40, endPoint x: 533, endPoint y: 42, distance: 55.7
click at [533, 42] on input "ezCater - DC-Maryland-Virginia" at bounding box center [517, 41] width 133 height 13
type input "ezCater - Denver"
click at [494, 411] on button "Add Driver Group" at bounding box center [486, 411] width 51 height 10
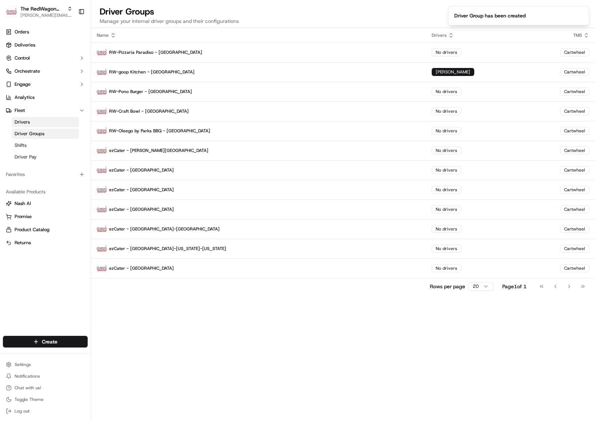
click at [363, 307] on div "Name Drivers TMS RW-Pizzaria Paradiso - DC No drivers Cartwheel RW-goop Kitchen…" at bounding box center [343, 225] width 504 height 394
click at [572, 19] on button "Driver Group" at bounding box center [562, 20] width 49 height 10
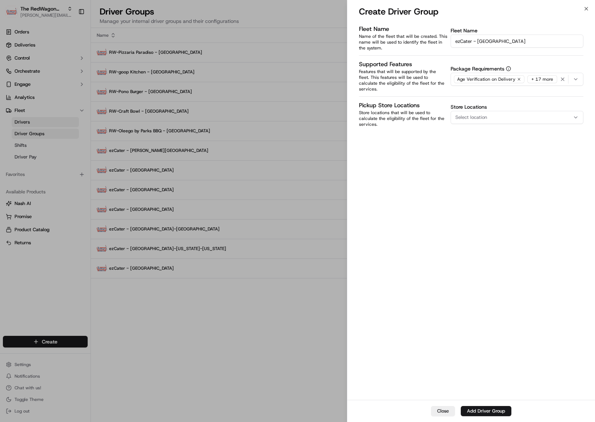
click at [484, 37] on input "ezCater - Denver" at bounding box center [517, 41] width 133 height 13
click at [484, 39] on input "ezCater - Denver" at bounding box center [517, 41] width 133 height 13
type input "ezCater - Flint-Saginaw"
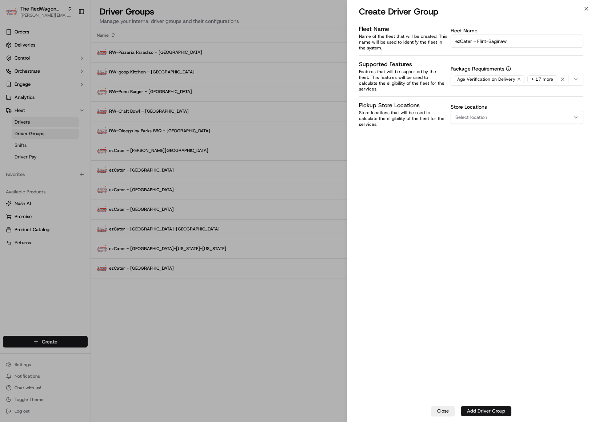
click at [495, 408] on button "Add Driver Group" at bounding box center [486, 411] width 51 height 10
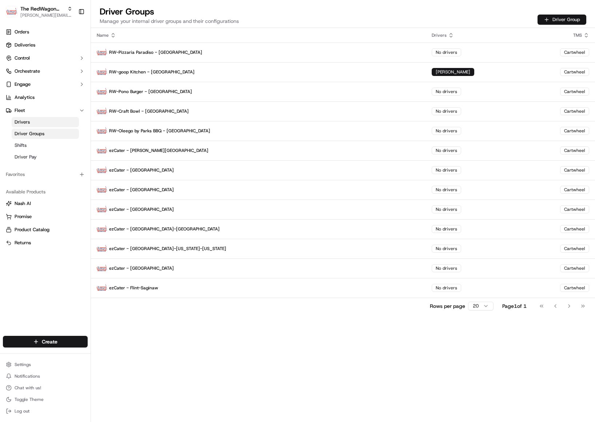
click at [554, 21] on button "Driver Group" at bounding box center [562, 20] width 49 height 10
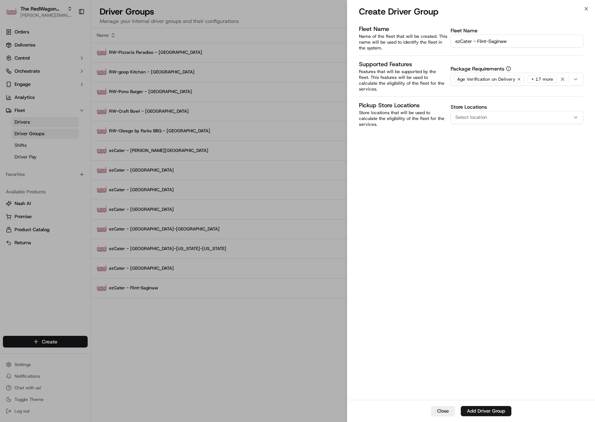
click at [484, 114] on span "Select location" at bounding box center [471, 117] width 32 height 7
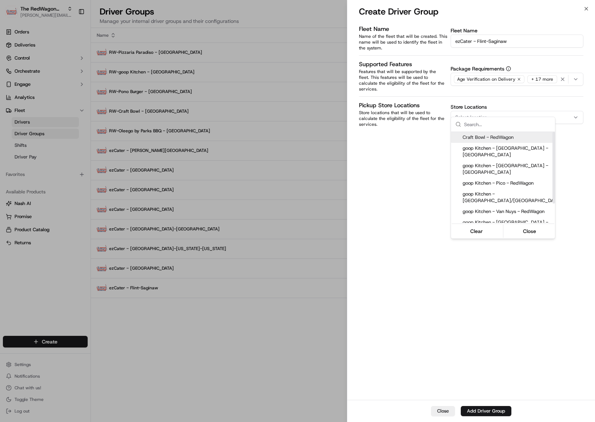
click at [383, 231] on div at bounding box center [297, 211] width 595 height 422
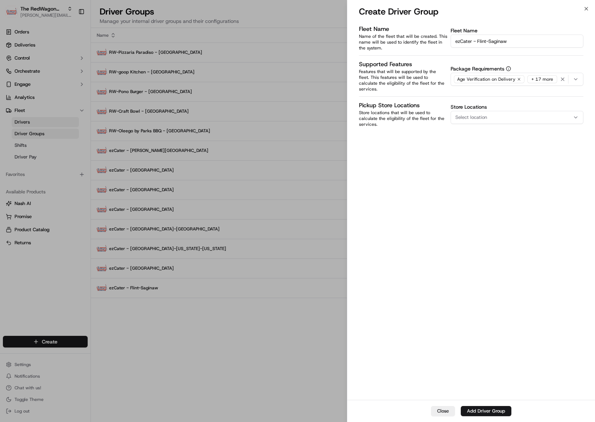
drag, startPoint x: 478, startPoint y: 41, endPoint x: 511, endPoint y: 41, distance: 32.7
click at [511, 41] on input "ezCater - Flint-Saginaw" at bounding box center [517, 41] width 133 height 13
drag, startPoint x: 511, startPoint y: 41, endPoint x: 478, endPoint y: 43, distance: 33.2
click at [478, 43] on input "ezCater - Flint-Saginaw" at bounding box center [517, 41] width 133 height 13
type input "ezCater - Grand Rapids"
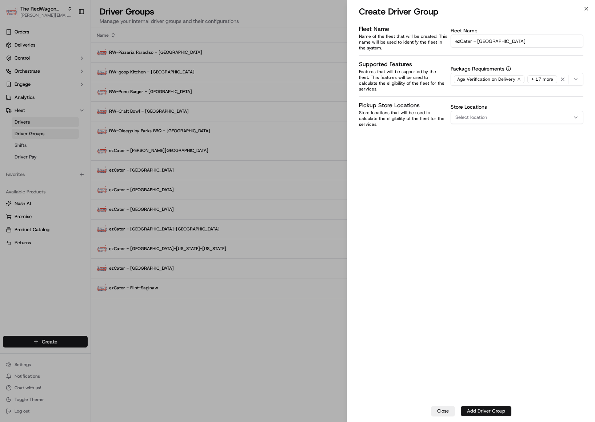
click at [496, 409] on button "Add Driver Group" at bounding box center [486, 411] width 51 height 10
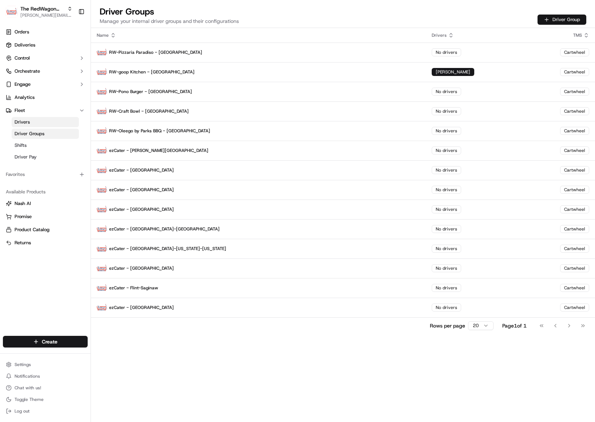
click at [570, 20] on button "Driver Group" at bounding box center [562, 20] width 49 height 10
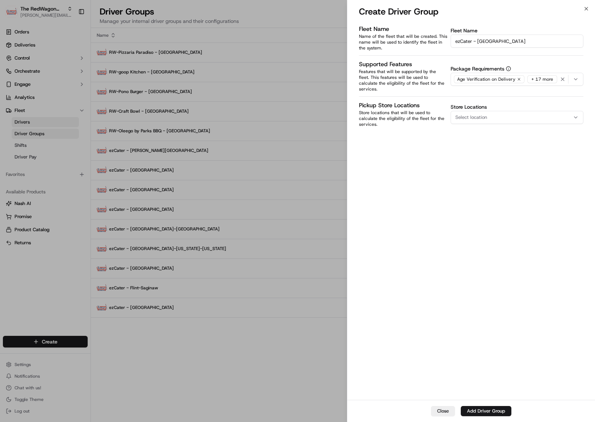
drag, startPoint x: 478, startPoint y: 40, endPoint x: 509, endPoint y: 39, distance: 31.7
click at [509, 39] on input "ezCater - Grand Rapids" at bounding box center [517, 41] width 133 height 13
type input "ezCater - Indianapolis"
click at [509, 190] on div "Fleet Name Name of the fleet that will be created. This name will be used to id…" at bounding box center [471, 211] width 248 height 377
click at [490, 411] on button "Add Driver Group" at bounding box center [486, 411] width 51 height 10
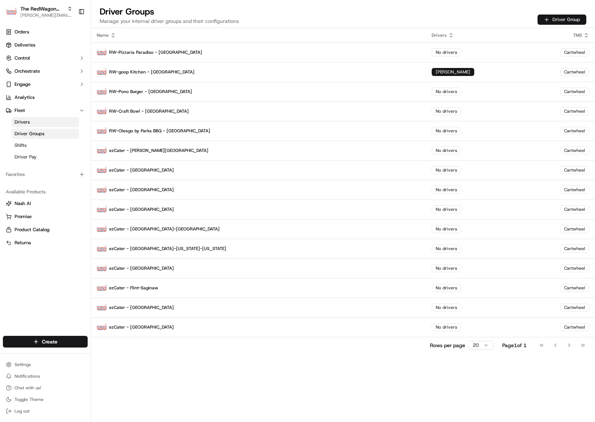
click at [561, 20] on button "Driver Group" at bounding box center [562, 20] width 49 height 10
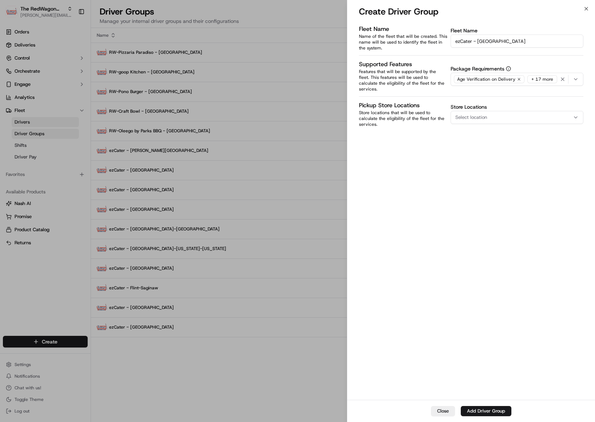
click at [494, 40] on input "ezCater - Indianapolis" at bounding box center [517, 41] width 133 height 13
type input "ezCater - Inland Empire"
click at [472, 413] on button "Add Driver Group" at bounding box center [486, 411] width 51 height 10
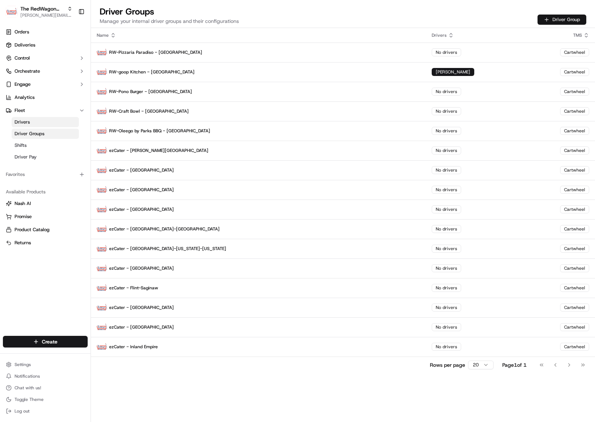
click at [559, 22] on button "Driver Group" at bounding box center [562, 20] width 49 height 10
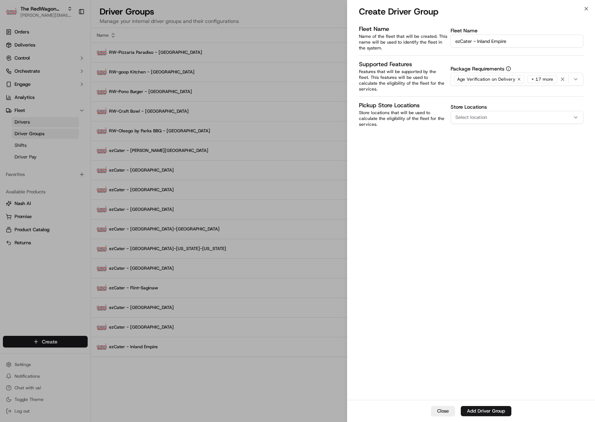
drag, startPoint x: 511, startPoint y: 41, endPoint x: 478, endPoint y: 40, distance: 33.5
click at [477, 42] on input "ezCater - Inland Empire" at bounding box center [517, 41] width 133 height 13
type input "ezCater - Lansing"
click at [482, 414] on button "Add Driver Group" at bounding box center [486, 411] width 51 height 10
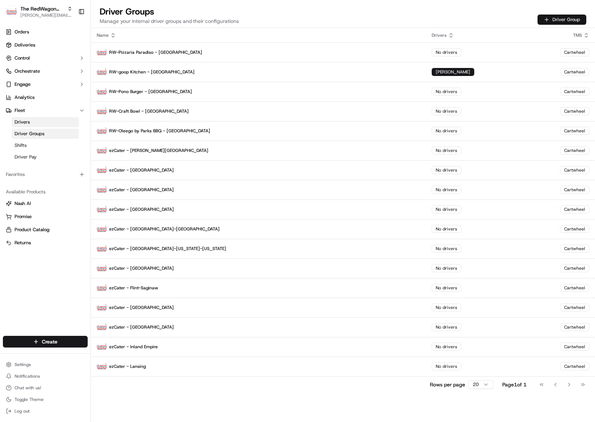
click at [558, 19] on button "Driver Group" at bounding box center [562, 20] width 49 height 10
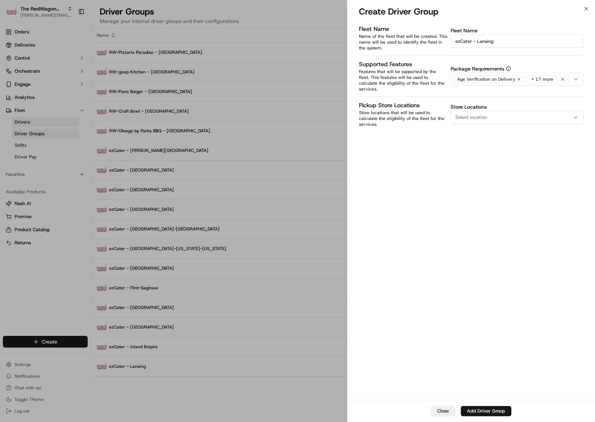
click at [484, 41] on input "ezCater - Lansing" at bounding box center [517, 41] width 133 height 13
type input "ezCater - Las Vegas"
click at [489, 414] on button "Add Driver Group" at bounding box center [486, 411] width 51 height 10
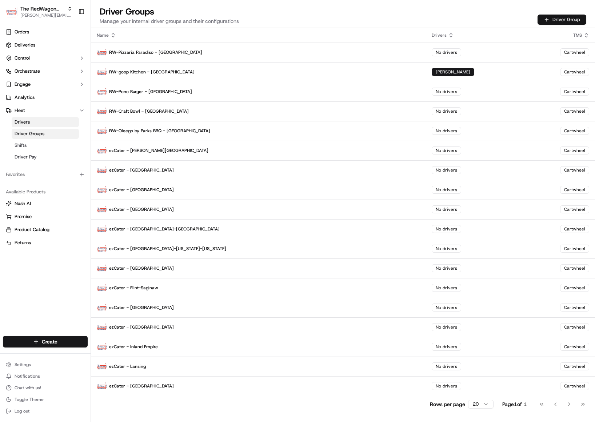
click at [558, 20] on button "Driver Group" at bounding box center [562, 20] width 49 height 10
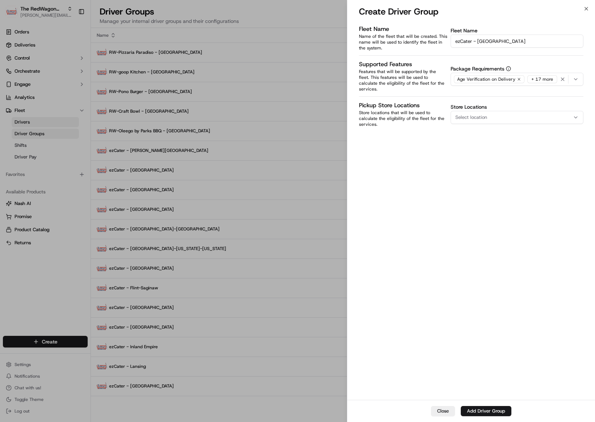
drag, startPoint x: 477, startPoint y: 41, endPoint x: 519, endPoint y: 40, distance: 42.2
click at [519, 40] on input "ezCater - Las Vegas" at bounding box center [517, 41] width 133 height 13
type input "ezCater - Los Angeles"
click at [491, 410] on button "Add Driver Group" at bounding box center [486, 411] width 51 height 10
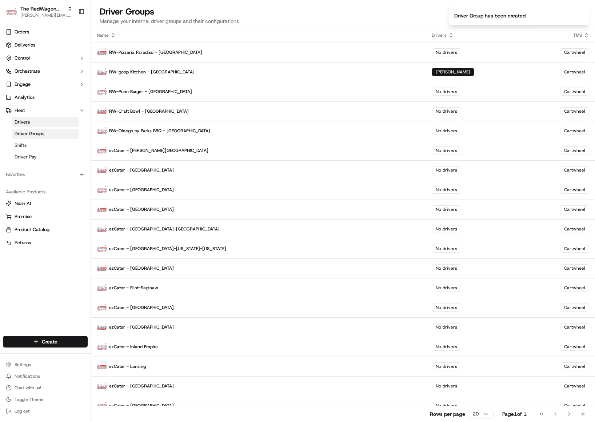
scroll to position [10, 0]
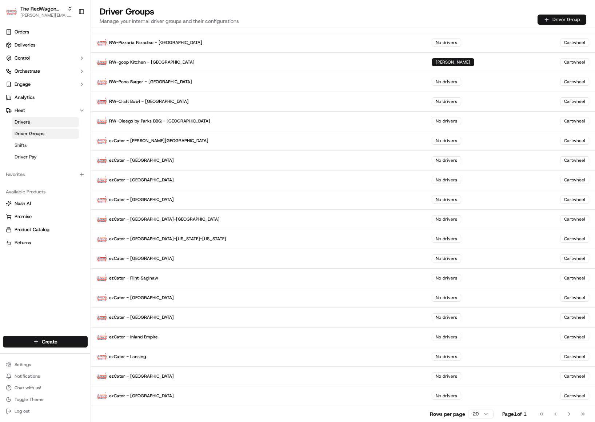
click at [565, 19] on button "Driver Group" at bounding box center [562, 20] width 49 height 10
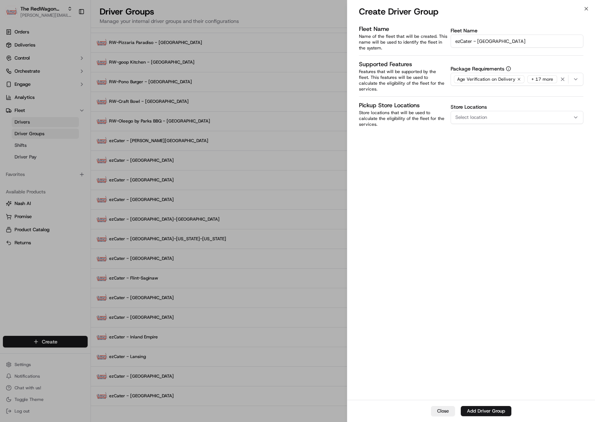
drag, startPoint x: 477, startPoint y: 42, endPoint x: 515, endPoint y: 43, distance: 37.8
click at [513, 43] on input "ezCater - Los Angeles" at bounding box center [517, 41] width 133 height 13
paste input "Minneapoli"
type input "ezCater - Minneapolis"
click at [488, 410] on button "Add Driver Group" at bounding box center [486, 411] width 51 height 10
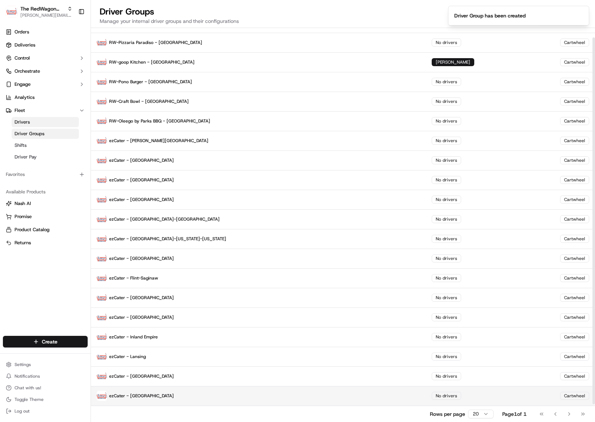
scroll to position [10, 0]
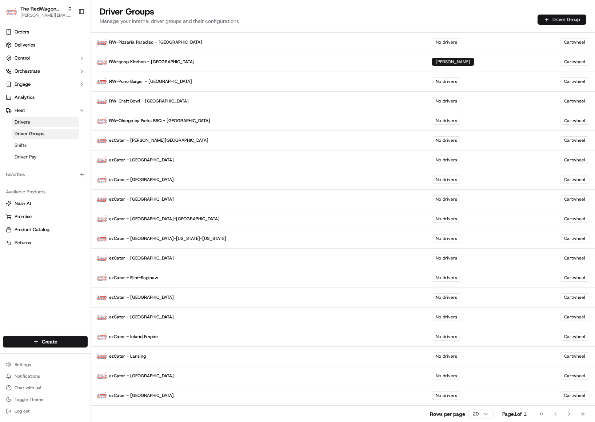
click at [566, 19] on button "Driver Group" at bounding box center [562, 20] width 49 height 10
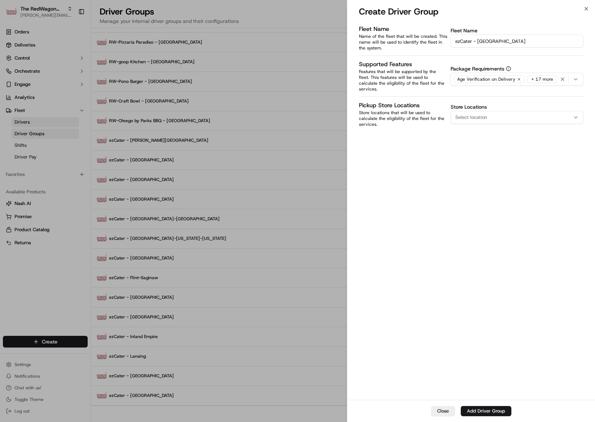
click at [485, 41] on input "ezCater - Minneapolis" at bounding box center [517, 41] width 133 height 13
type input "ezCater - Tracy-Stockton-Modesto"
click at [493, 409] on button "Add Driver Group" at bounding box center [486, 411] width 51 height 10
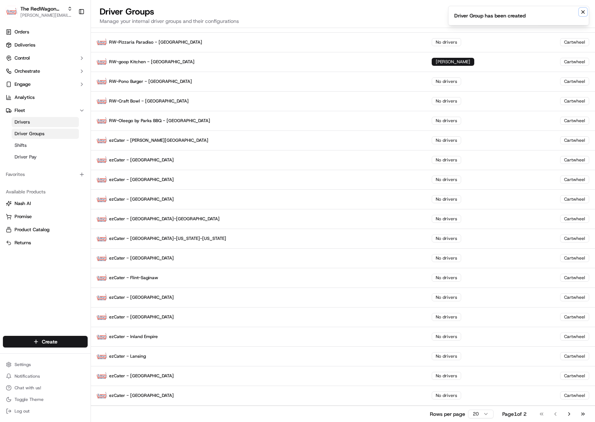
click at [582, 13] on icon "Notifications (F8)" at bounding box center [583, 12] width 3 height 3
click at [565, 18] on button "Driver Group" at bounding box center [562, 20] width 49 height 10
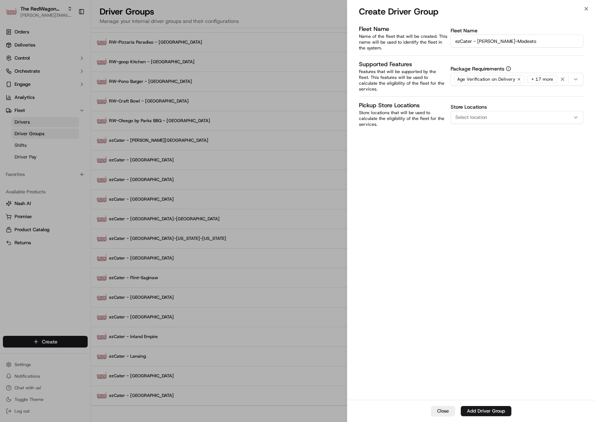
drag, startPoint x: 478, startPoint y: 41, endPoint x: 572, endPoint y: 39, distance: 94.3
click at [572, 39] on input "ezCater - Tracy-Stockton-Modesto" at bounding box center [517, 41] width 133 height 13
type input "ezCater - Monterey Bay"
click at [482, 410] on button "Add Driver Group" at bounding box center [486, 411] width 51 height 10
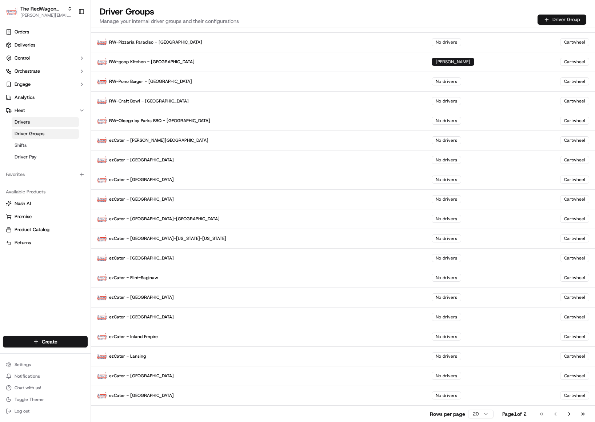
click at [560, 21] on button "Driver Group" at bounding box center [562, 20] width 49 height 10
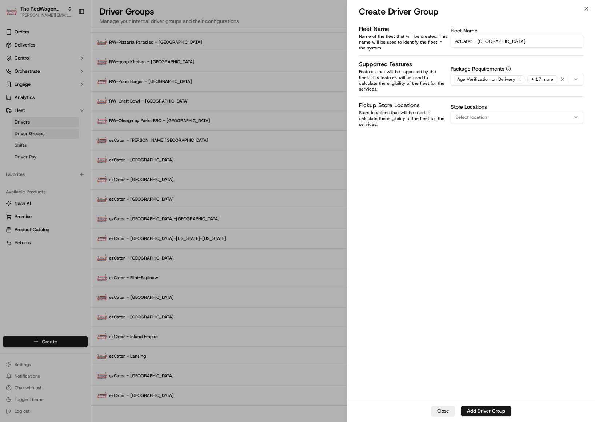
drag, startPoint x: 478, startPoint y: 41, endPoint x: 534, endPoint y: 39, distance: 55.7
click at [534, 39] on input "ezCater - Monterey Bay" at bounding box center [517, 41] width 133 height 13
type input "ezCater - Cleveland-Akron"
click at [495, 412] on button "Add Driver Group" at bounding box center [486, 411] width 51 height 10
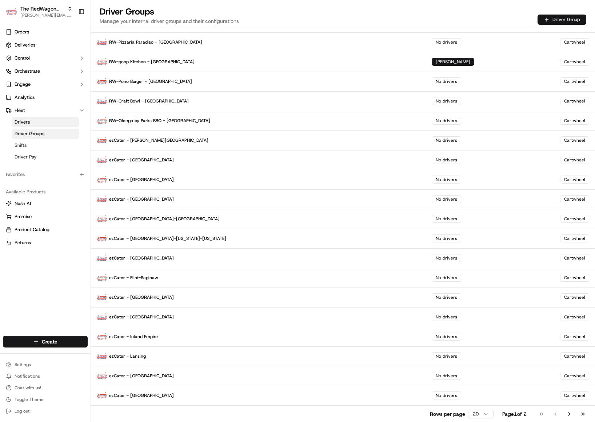
click at [561, 20] on button "Driver Group" at bounding box center [562, 20] width 49 height 10
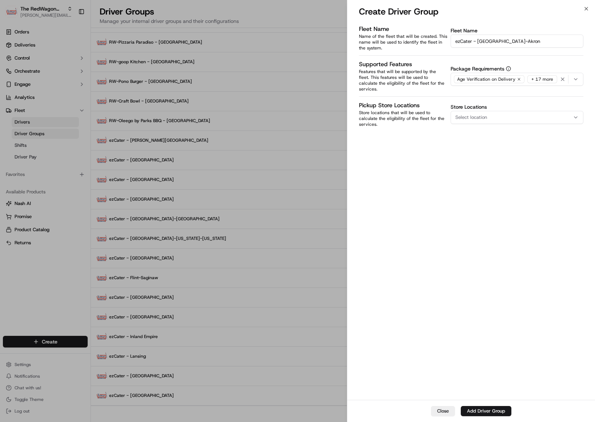
drag, startPoint x: 478, startPoint y: 41, endPoint x: 566, endPoint y: 41, distance: 88.0
click at [566, 41] on input "ezCater - Cleveland-Akron" at bounding box center [517, 41] width 133 height 13
type input "ezCater - Orlando"
click at [482, 409] on button "Add Driver Group" at bounding box center [486, 411] width 51 height 10
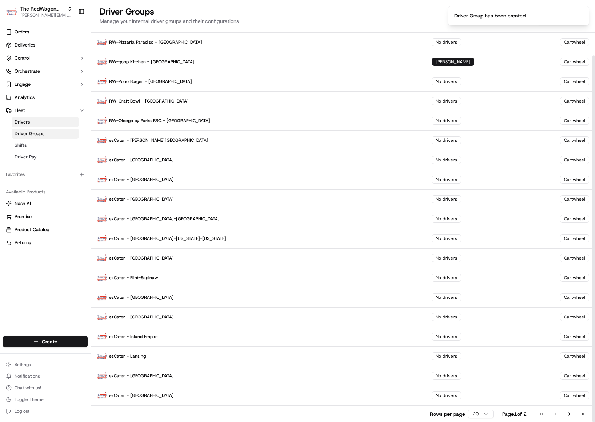
scroll to position [29, 0]
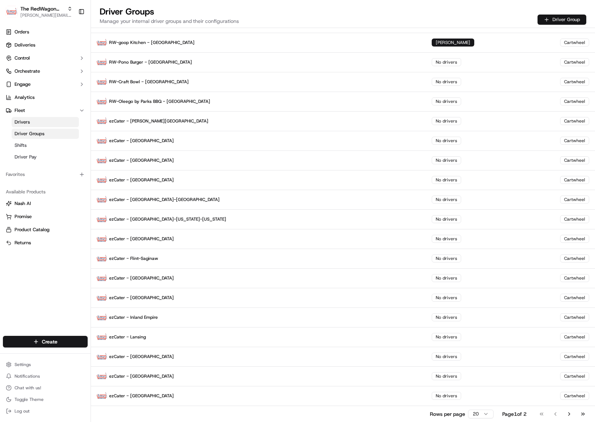
click at [556, 22] on button "Driver Group" at bounding box center [562, 20] width 49 height 10
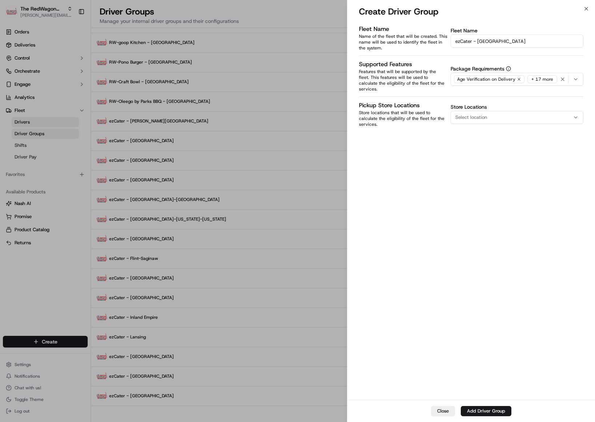
click at [481, 42] on input "ezCater - Orlando" at bounding box center [517, 41] width 133 height 13
type input "ezCater - Reno"
click at [475, 409] on button "Add Driver Group" at bounding box center [486, 411] width 51 height 10
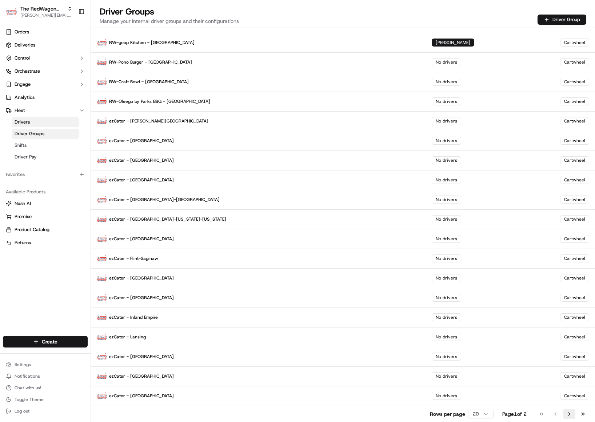
click at [568, 414] on button "Go to next page" at bounding box center [569, 414] width 12 height 10
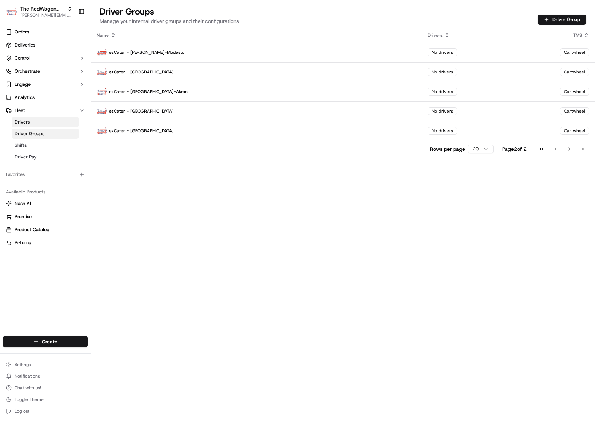
scroll to position [0, 0]
click at [560, 20] on button "Driver Group" at bounding box center [562, 20] width 49 height 10
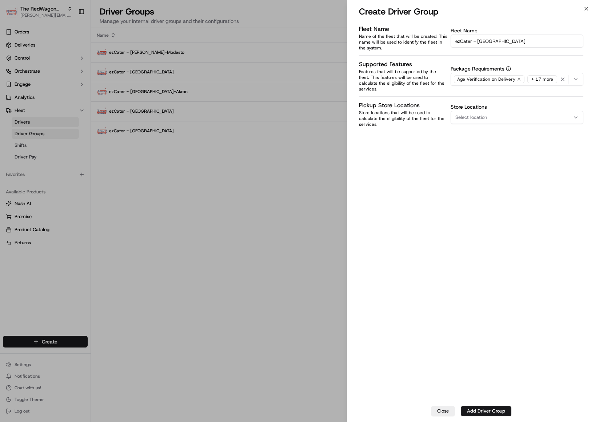
click at [481, 41] on input "ezCater - Reno" at bounding box center [517, 41] width 133 height 13
type input "ezCater - Sacramento"
click at [479, 413] on button "Add Driver Group" at bounding box center [486, 411] width 51 height 10
